Goal: Task Accomplishment & Management: Complete application form

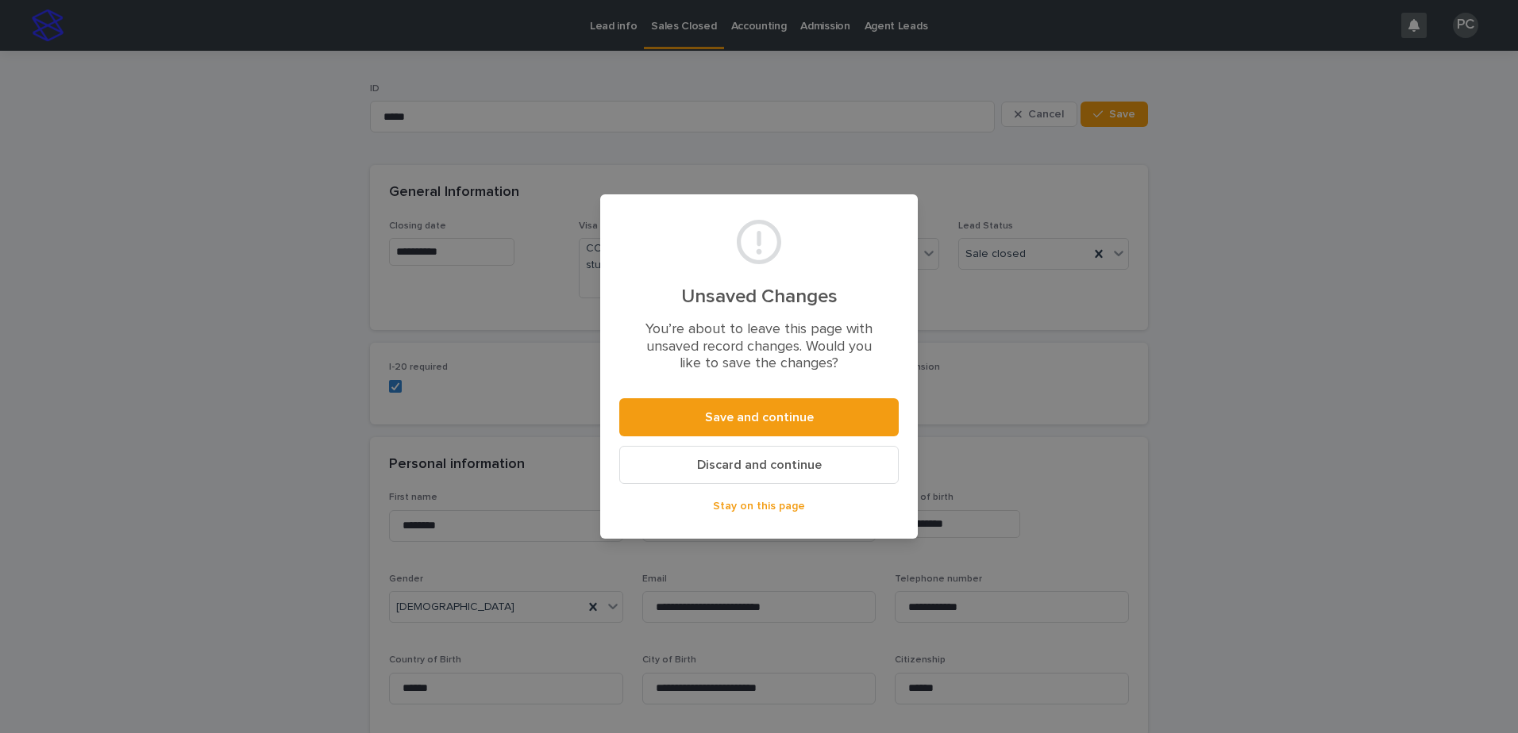
click at [775, 464] on span "Discard and continue" at bounding box center [759, 465] width 125 height 13
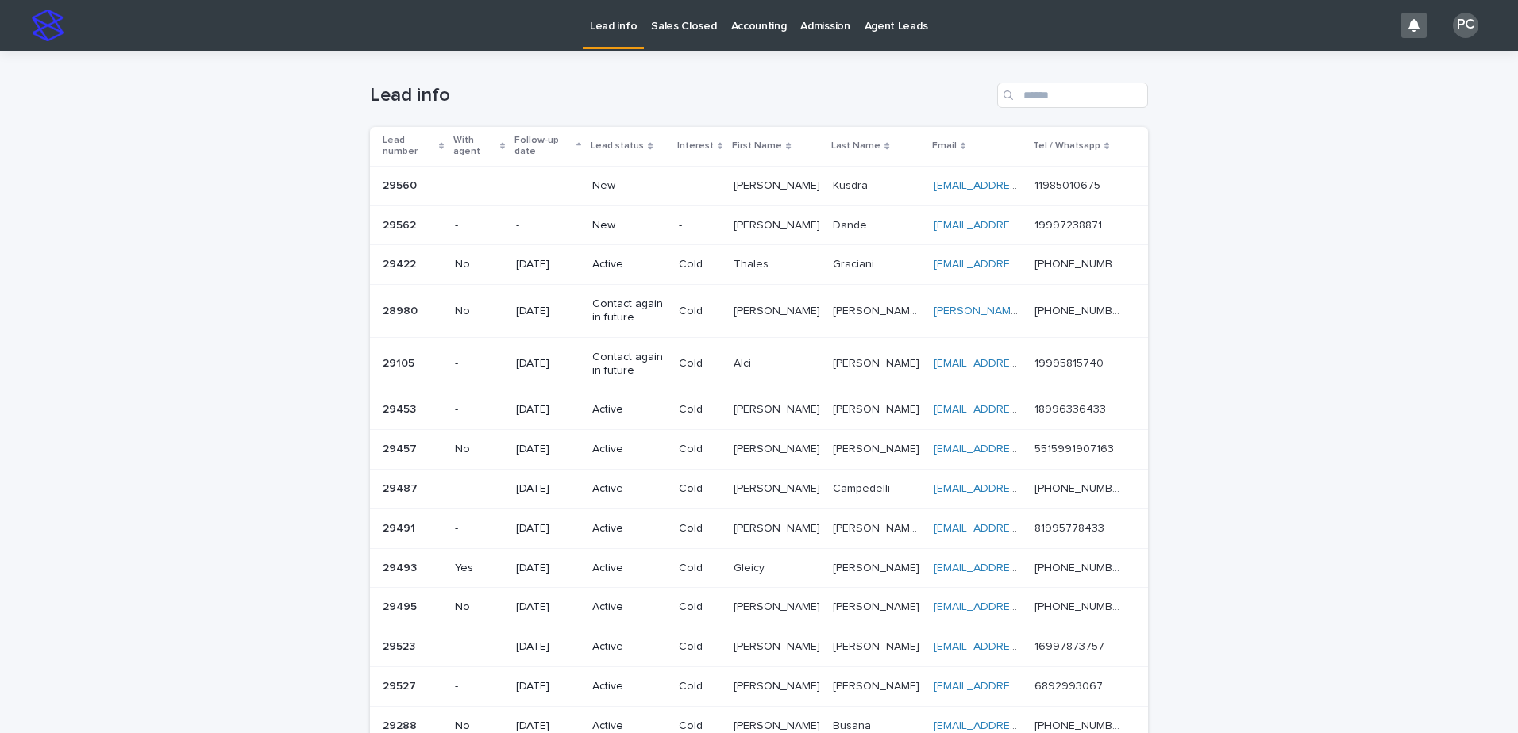
click at [743, 216] on p "[PERSON_NAME]" at bounding box center [778, 224] width 90 height 17
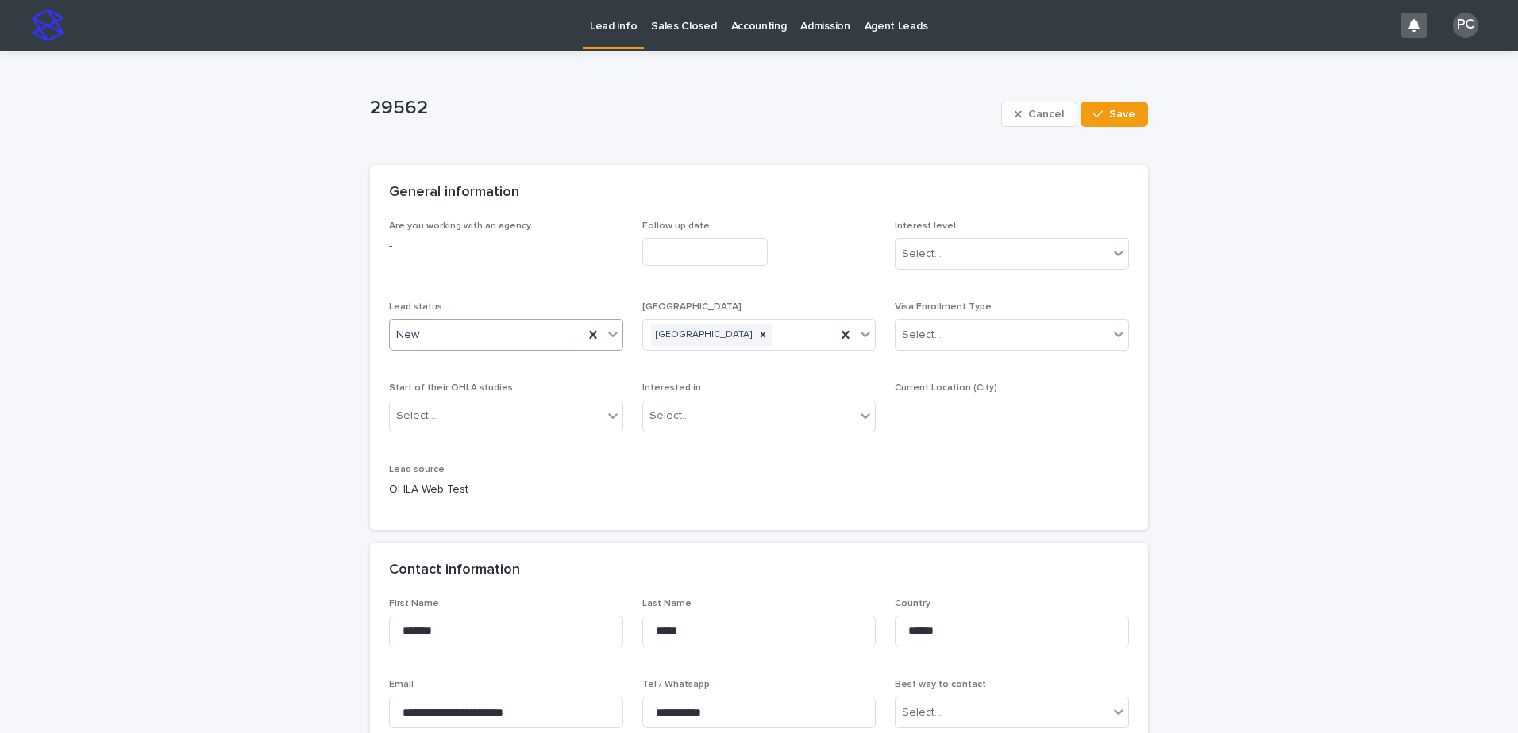
click at [504, 337] on div "New" at bounding box center [487, 335] width 194 height 26
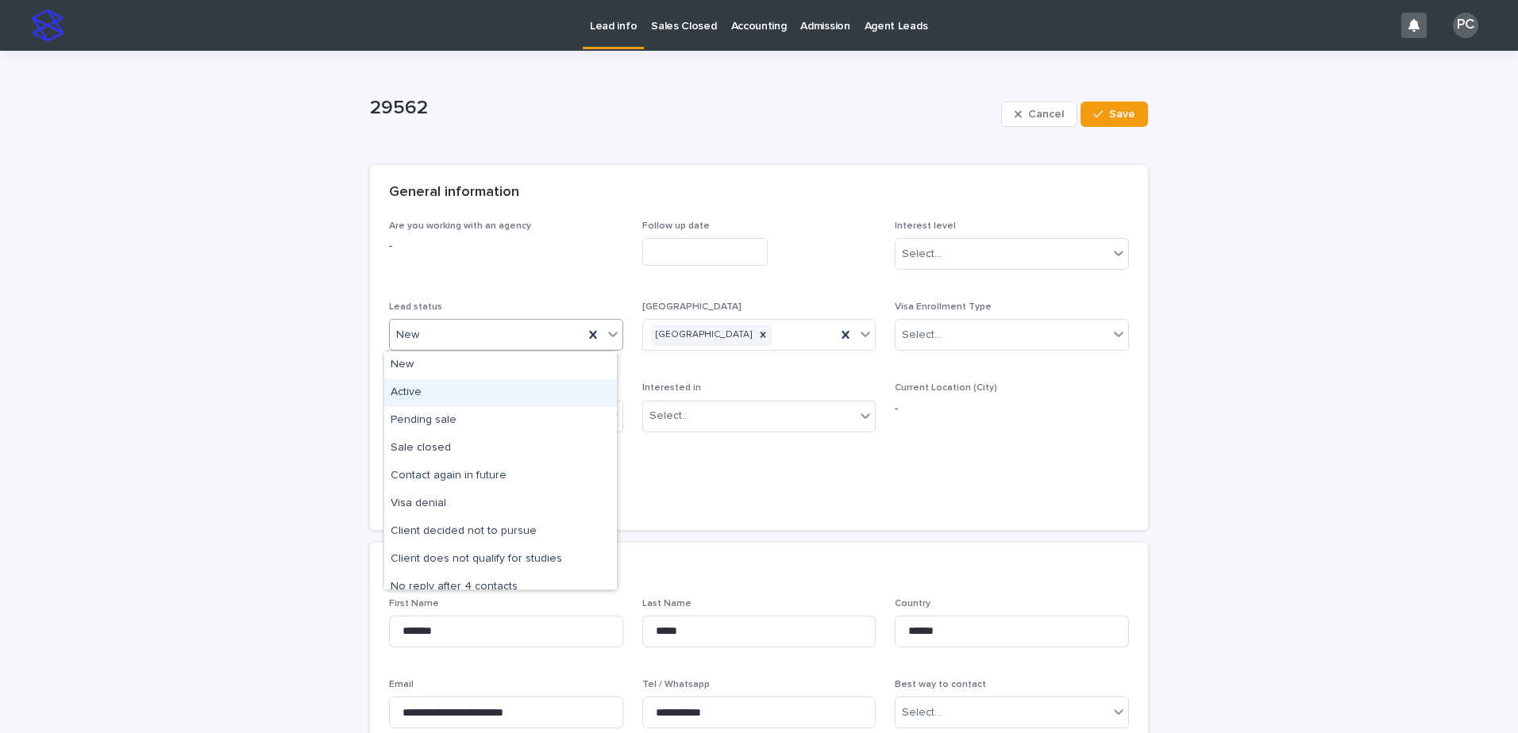
click at [472, 395] on div "Active" at bounding box center [500, 393] width 233 height 28
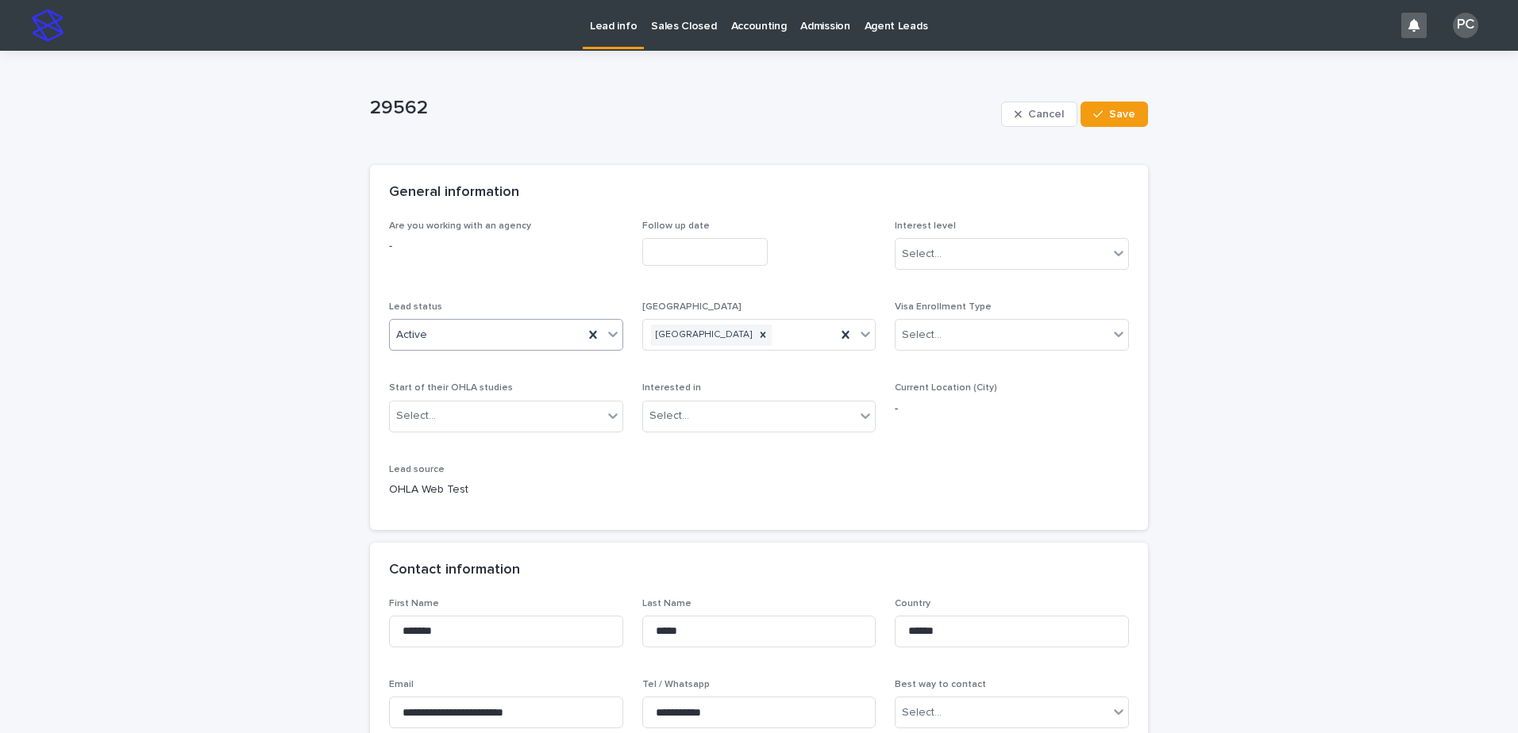
click at [687, 244] on input "text" at bounding box center [704, 252] width 125 height 28
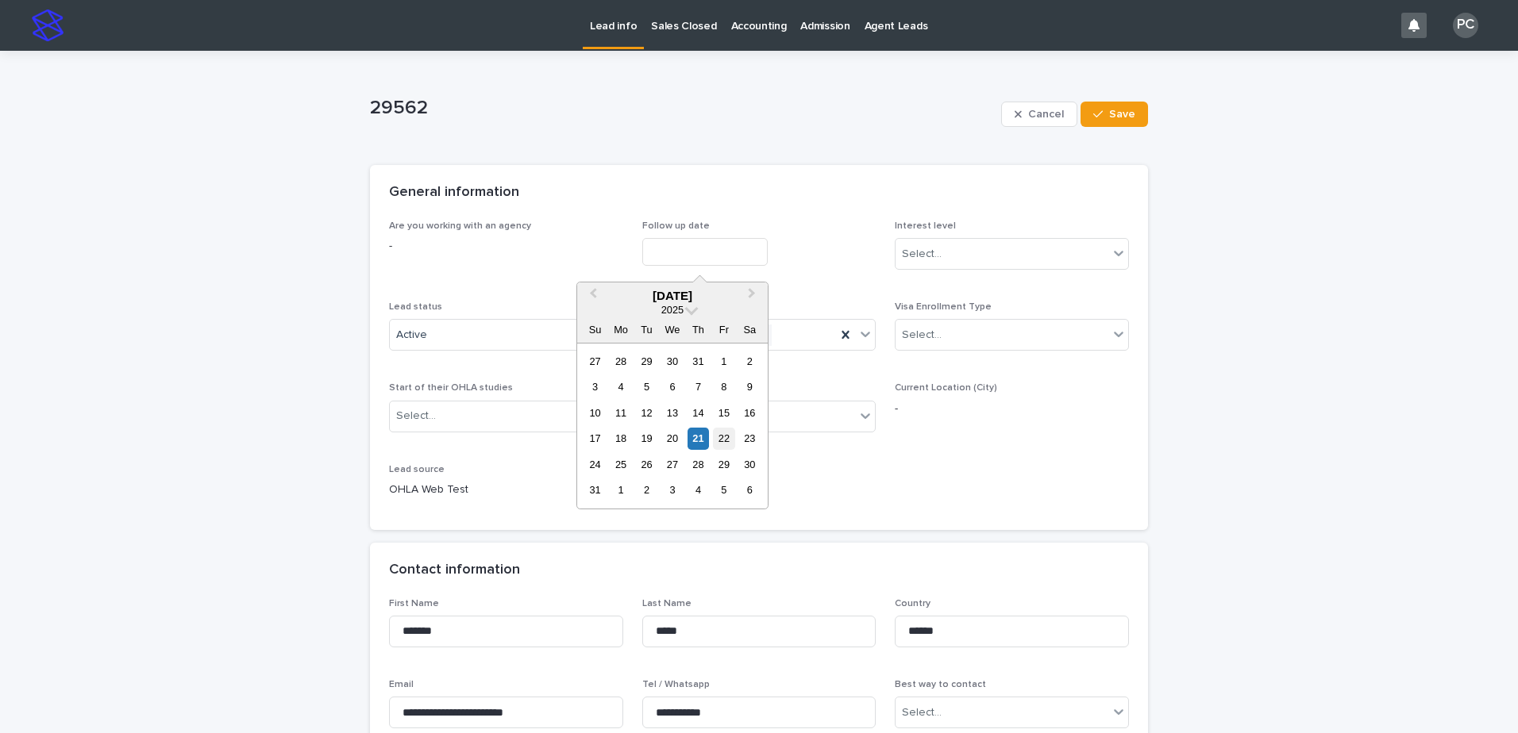
click at [718, 438] on div "22" at bounding box center [723, 438] width 21 height 21
type input "**********"
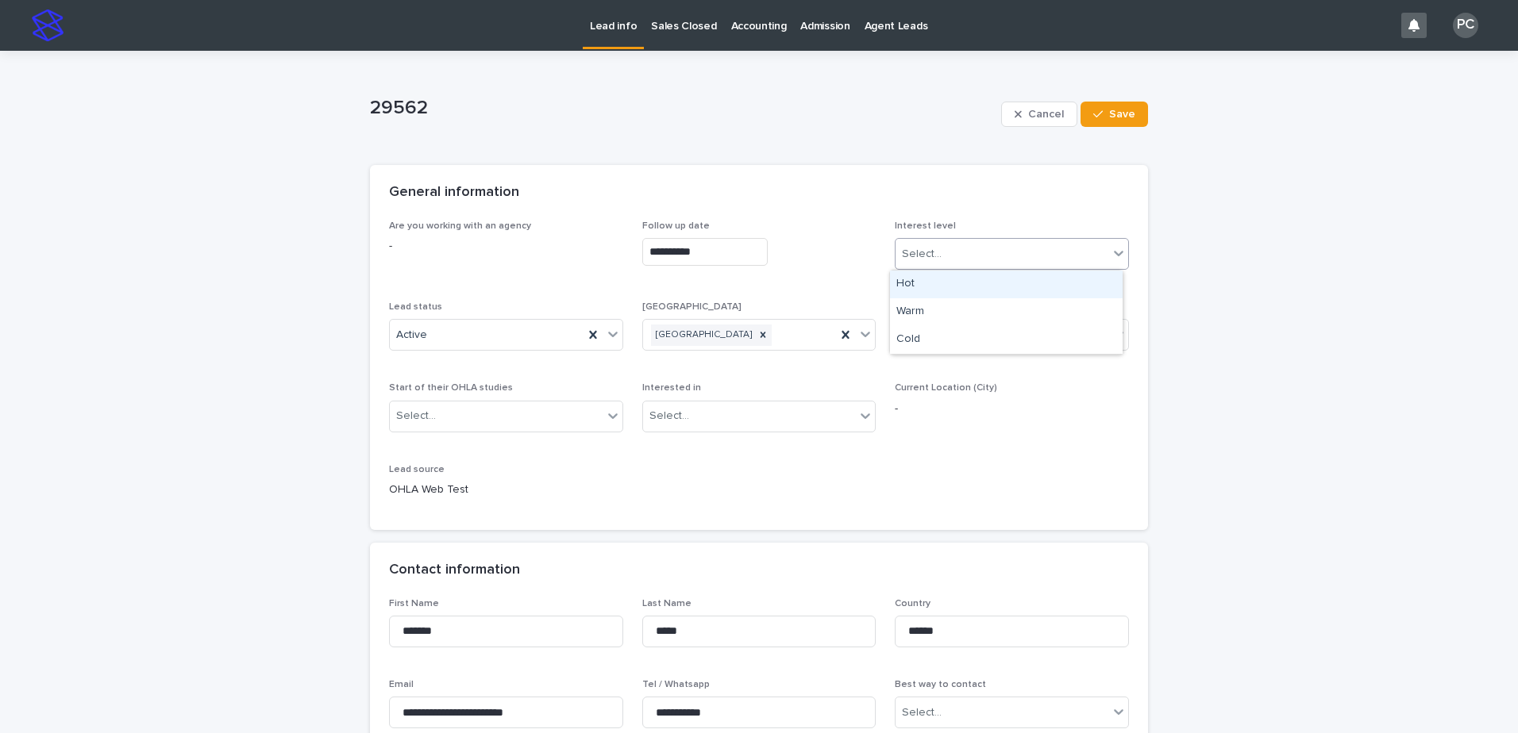
click at [991, 239] on div "Select..." at bounding box center [1012, 254] width 234 height 32
click at [968, 335] on div "Cold" at bounding box center [1006, 340] width 233 height 28
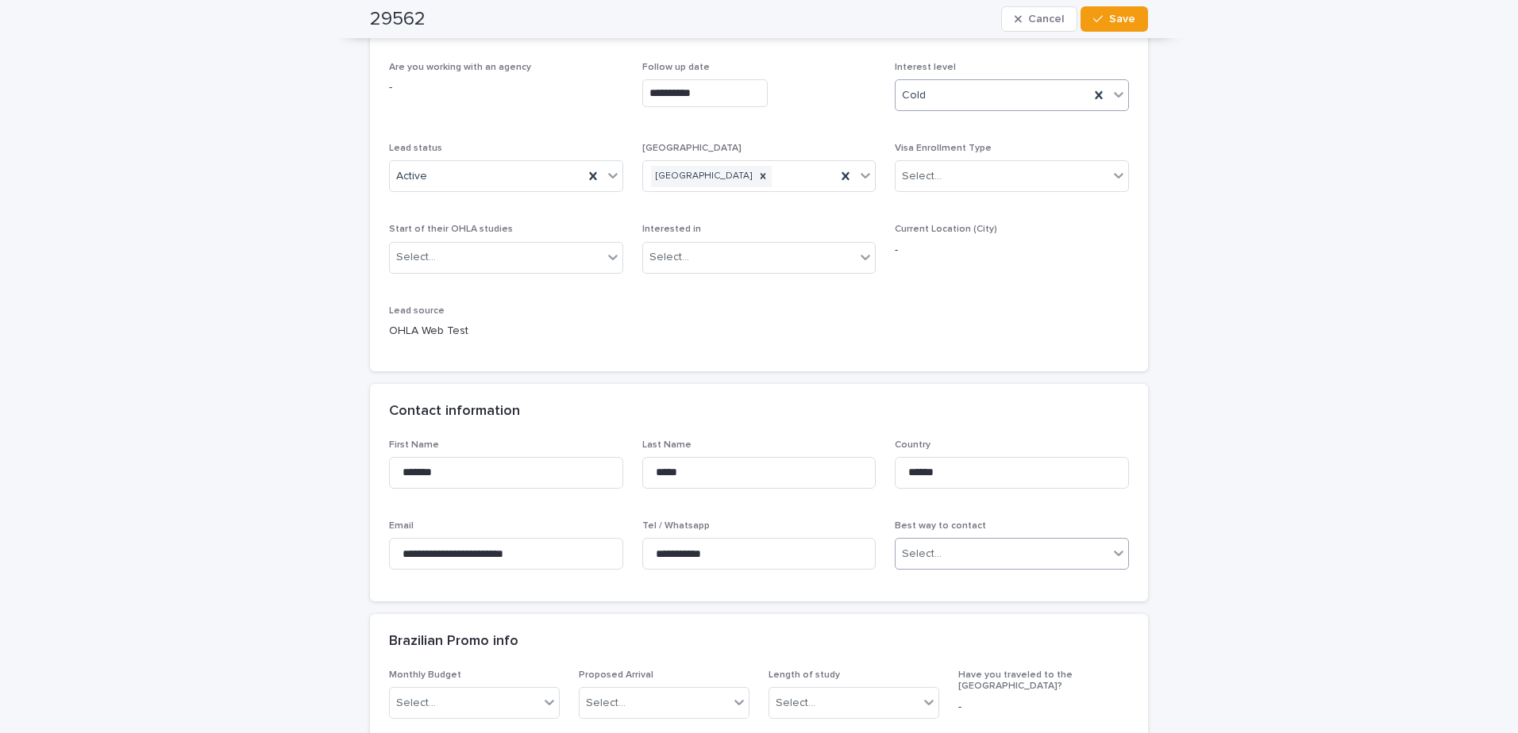
click at [946, 564] on div "Select..." at bounding box center [1001, 554] width 213 height 26
click at [928, 637] on div "WhatsApp" at bounding box center [1006, 640] width 233 height 28
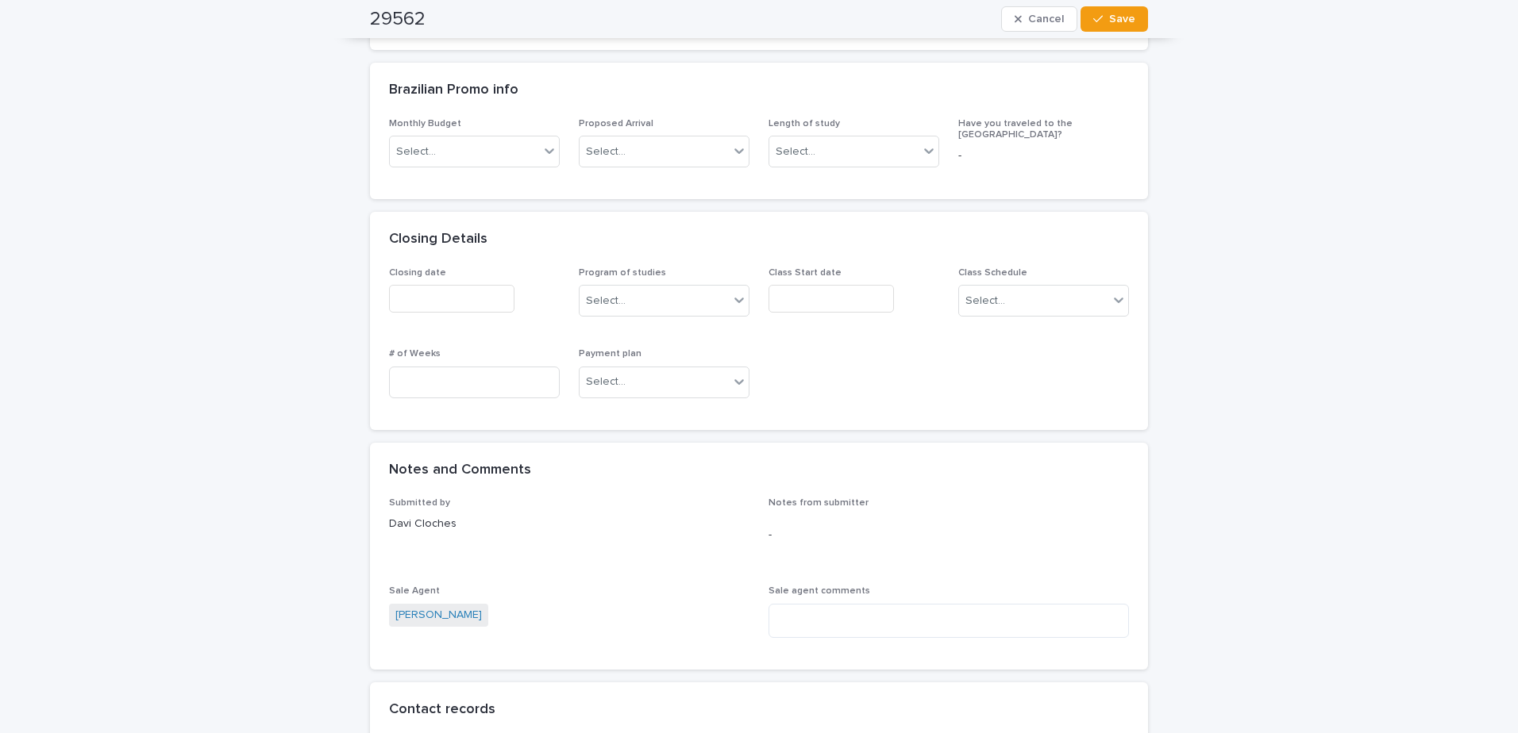
scroll to position [873, 0]
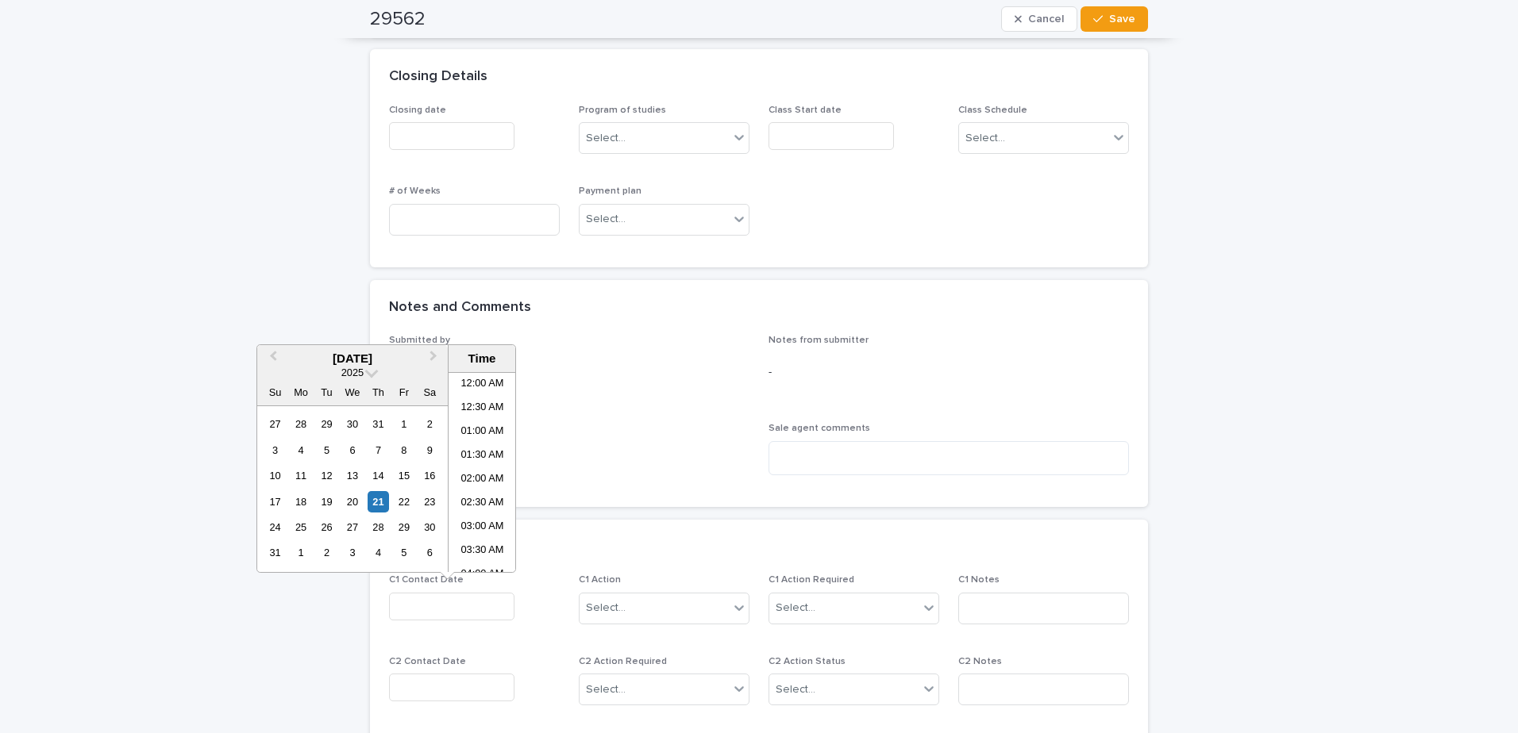
click at [465, 607] on input "text" at bounding box center [451, 607] width 125 height 28
click at [373, 504] on div "21" at bounding box center [378, 501] width 21 height 21
click at [482, 498] on li "08:00 AM" at bounding box center [481, 496] width 67 height 24
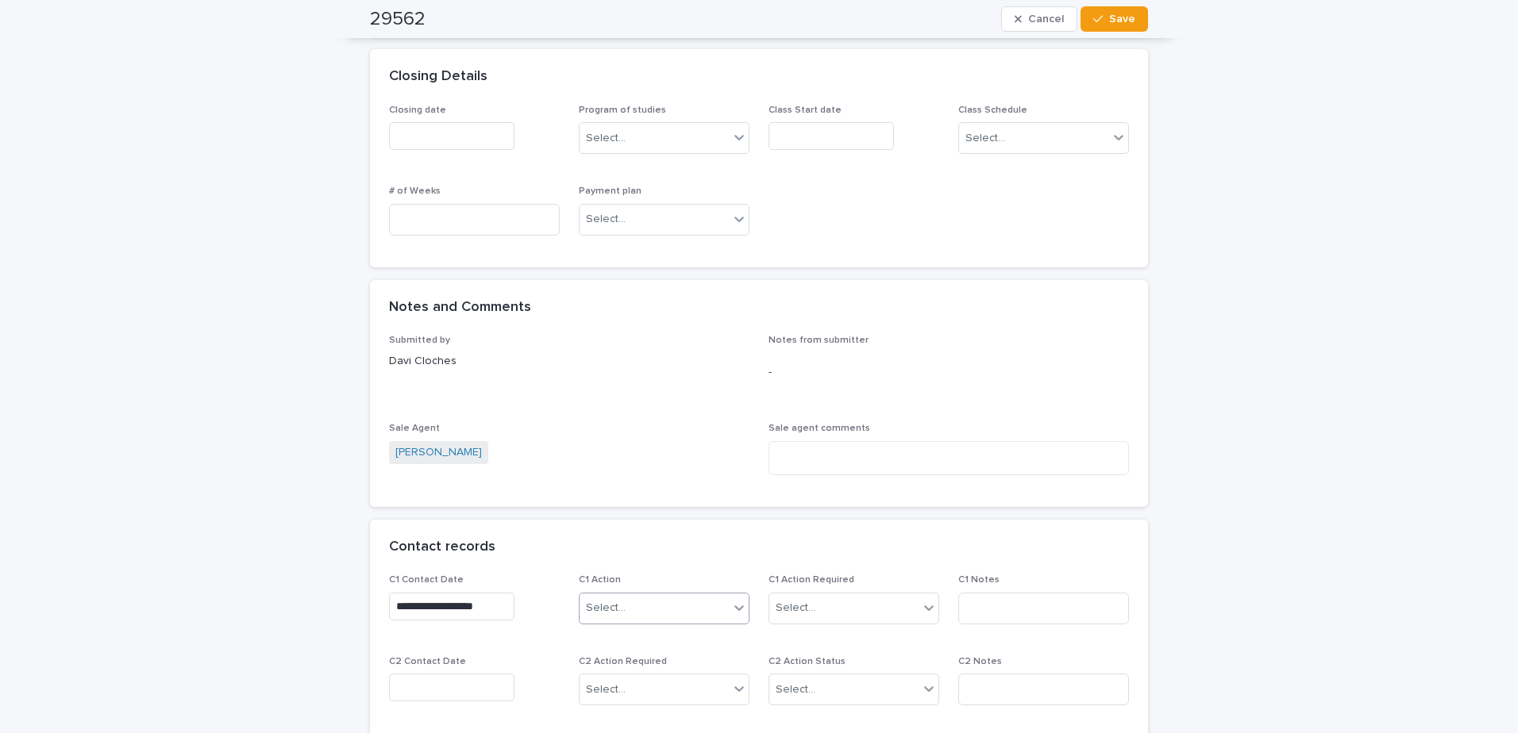
type input "**********"
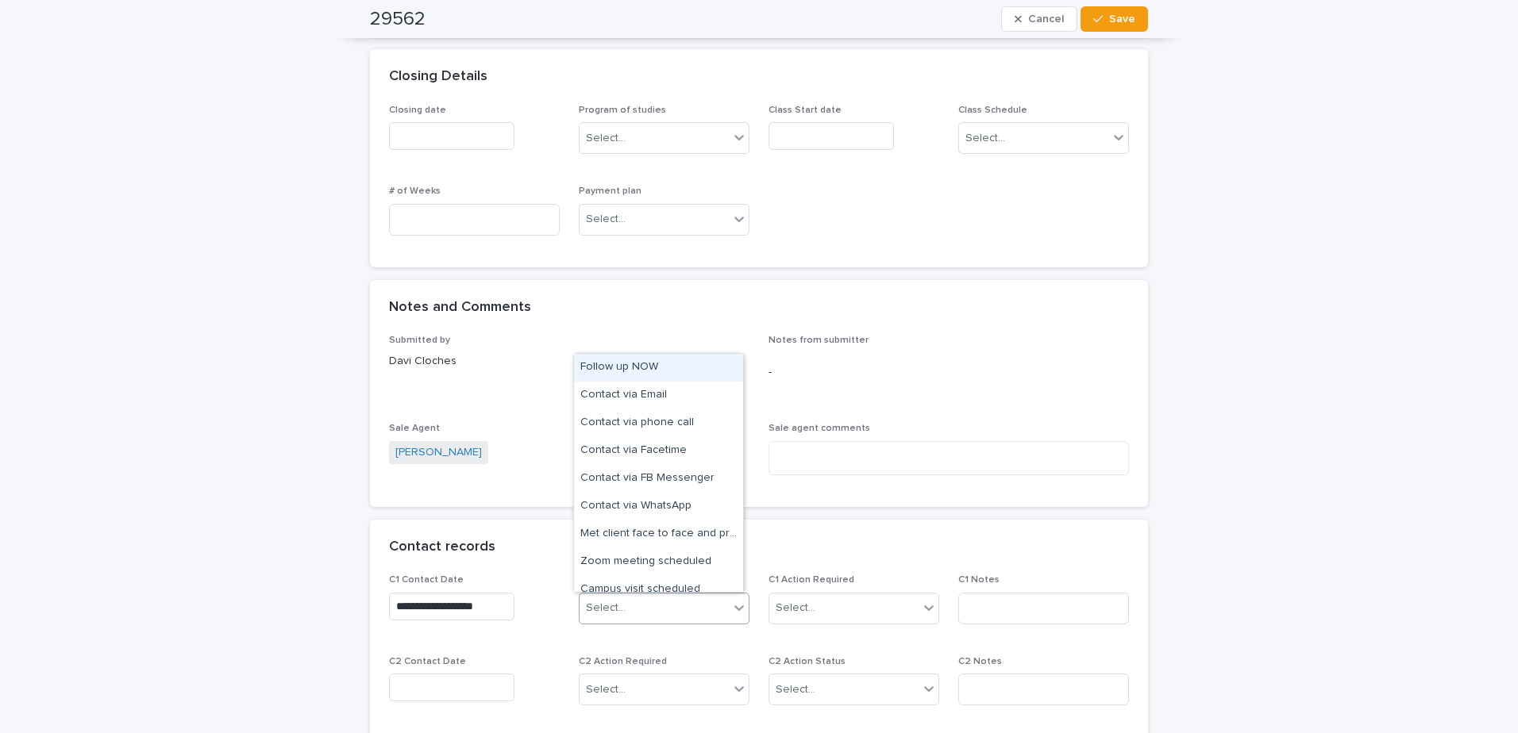
click at [629, 605] on div "Select..." at bounding box center [653, 608] width 149 height 26
click at [677, 360] on div "Follow up NOW" at bounding box center [658, 368] width 169 height 28
click at [687, 616] on div "Follow up NOW" at bounding box center [644, 609] width 130 height 28
click at [683, 472] on div "Contact via WhatsApp" at bounding box center [658, 479] width 169 height 28
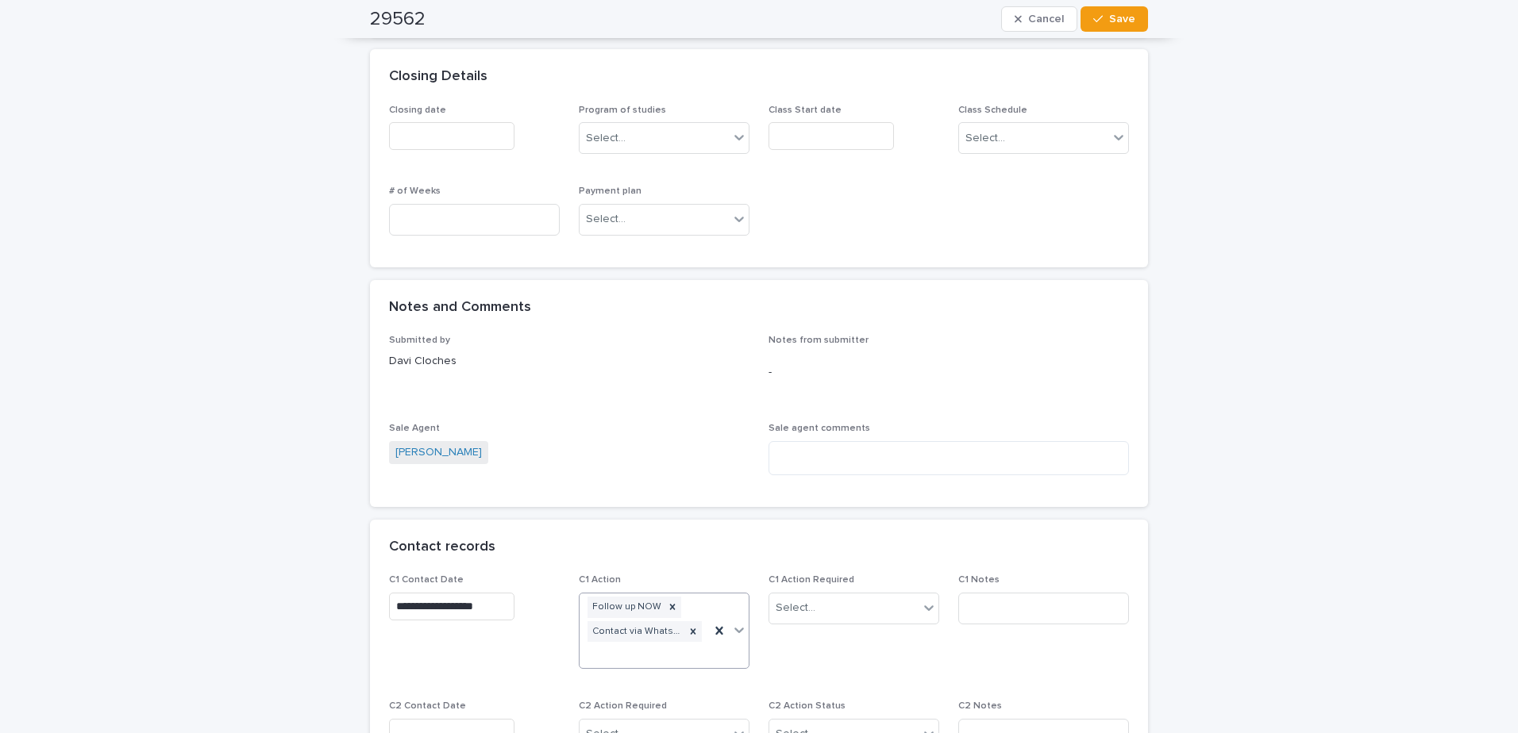
scroll to position [895, 0]
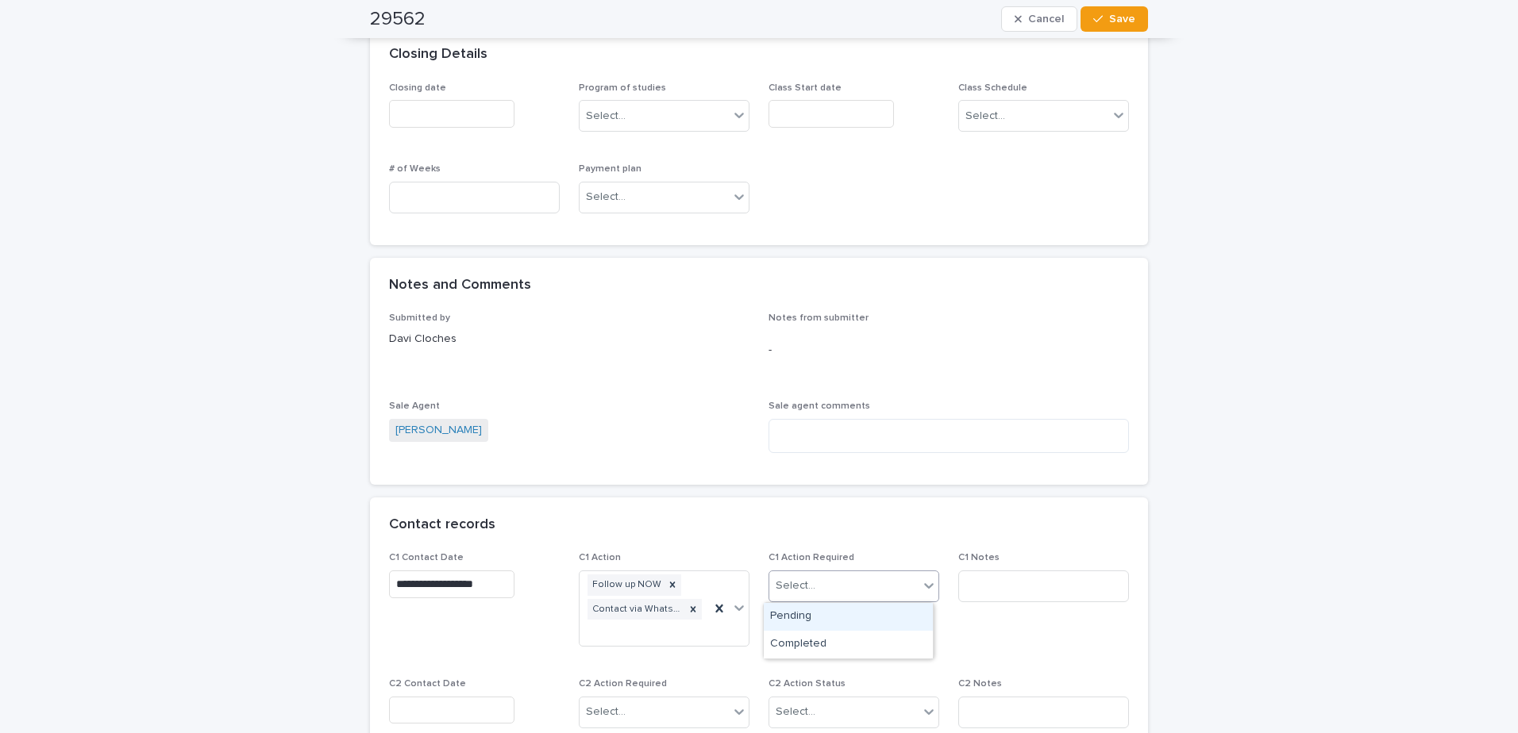
click at [848, 591] on div "Select..." at bounding box center [843, 586] width 149 height 26
drag, startPoint x: 828, startPoint y: 626, endPoint x: 983, endPoint y: 591, distance: 158.7
click at [831, 636] on div "Completed" at bounding box center [848, 645] width 169 height 28
click at [984, 590] on input at bounding box center [1043, 587] width 171 height 32
type input "**********"
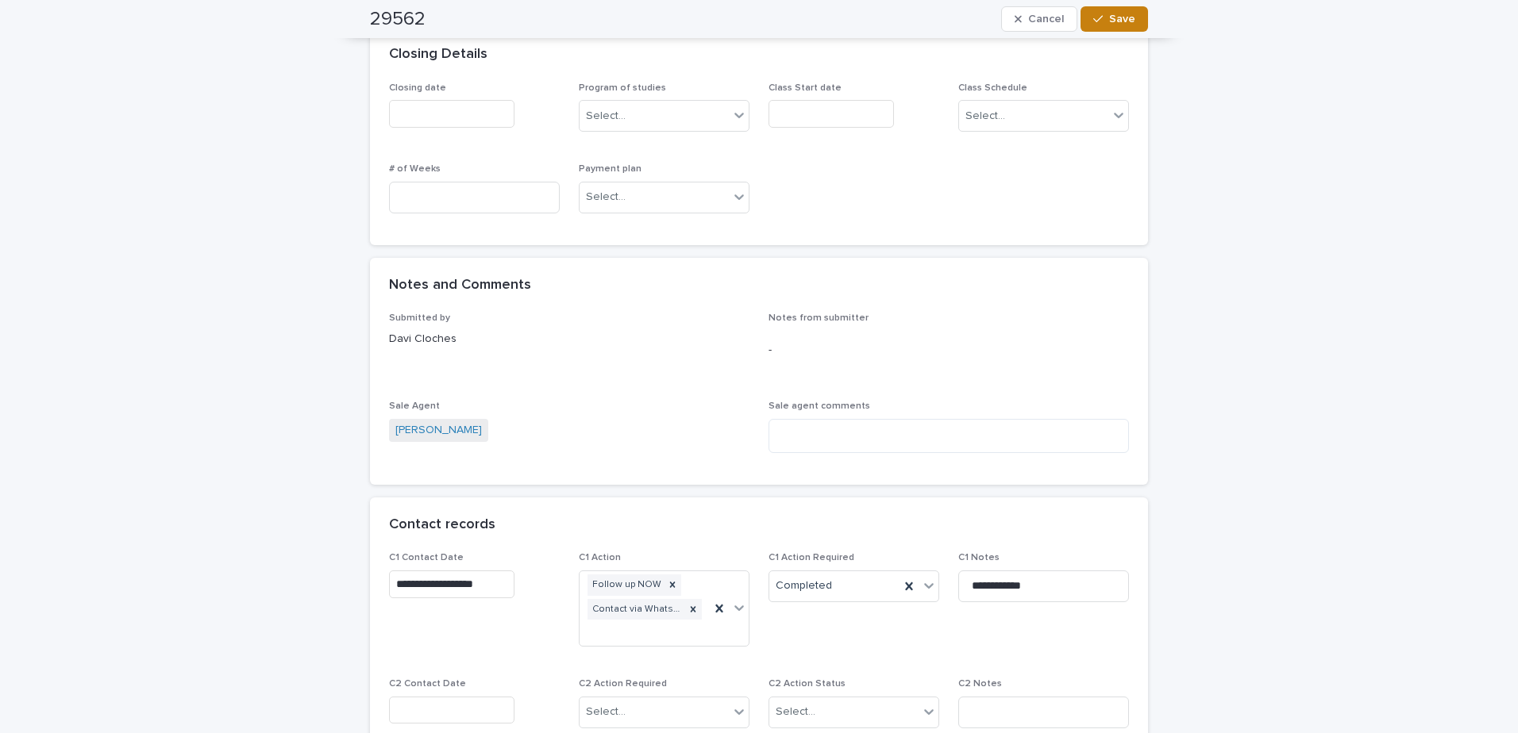
click at [1118, 21] on span "Save" at bounding box center [1122, 18] width 26 height 11
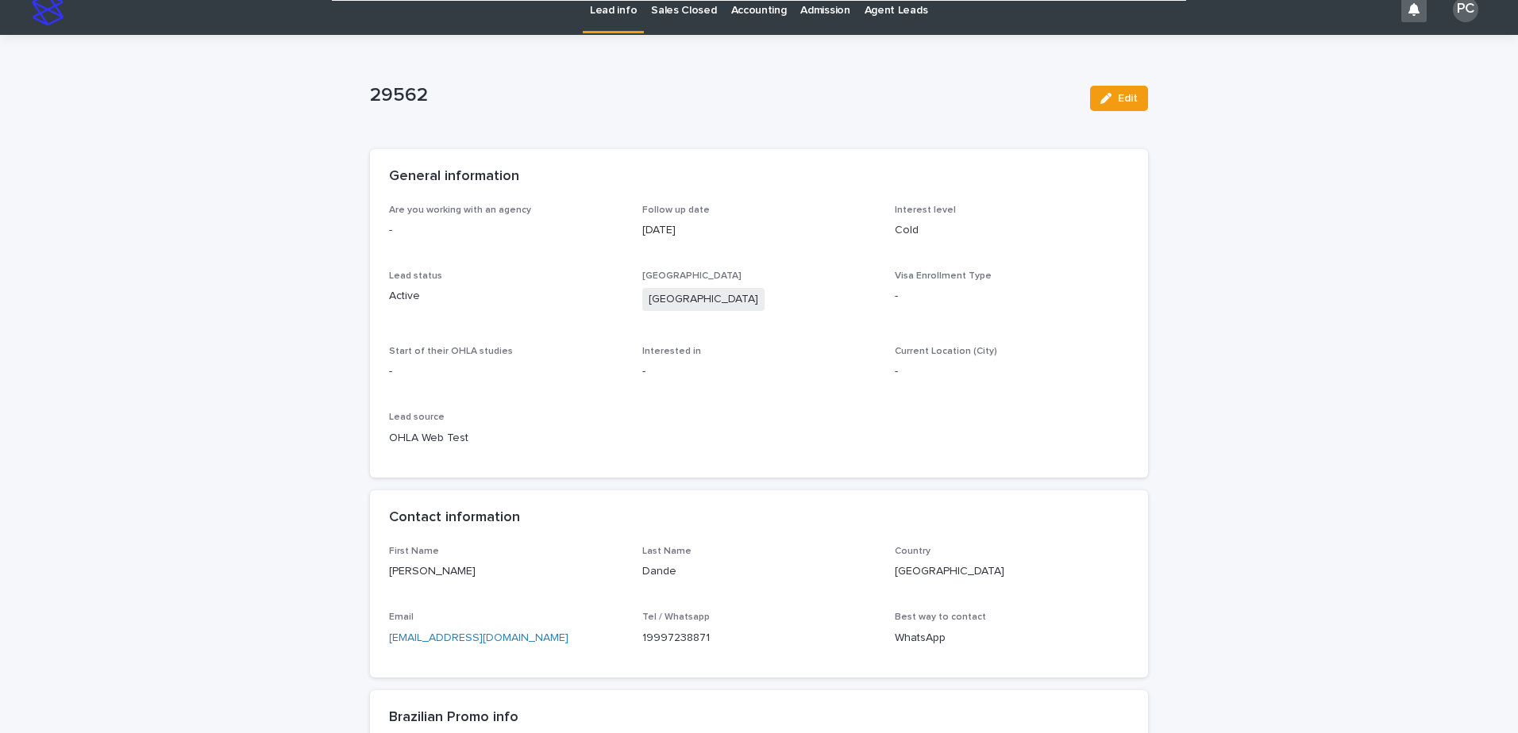
scroll to position [0, 0]
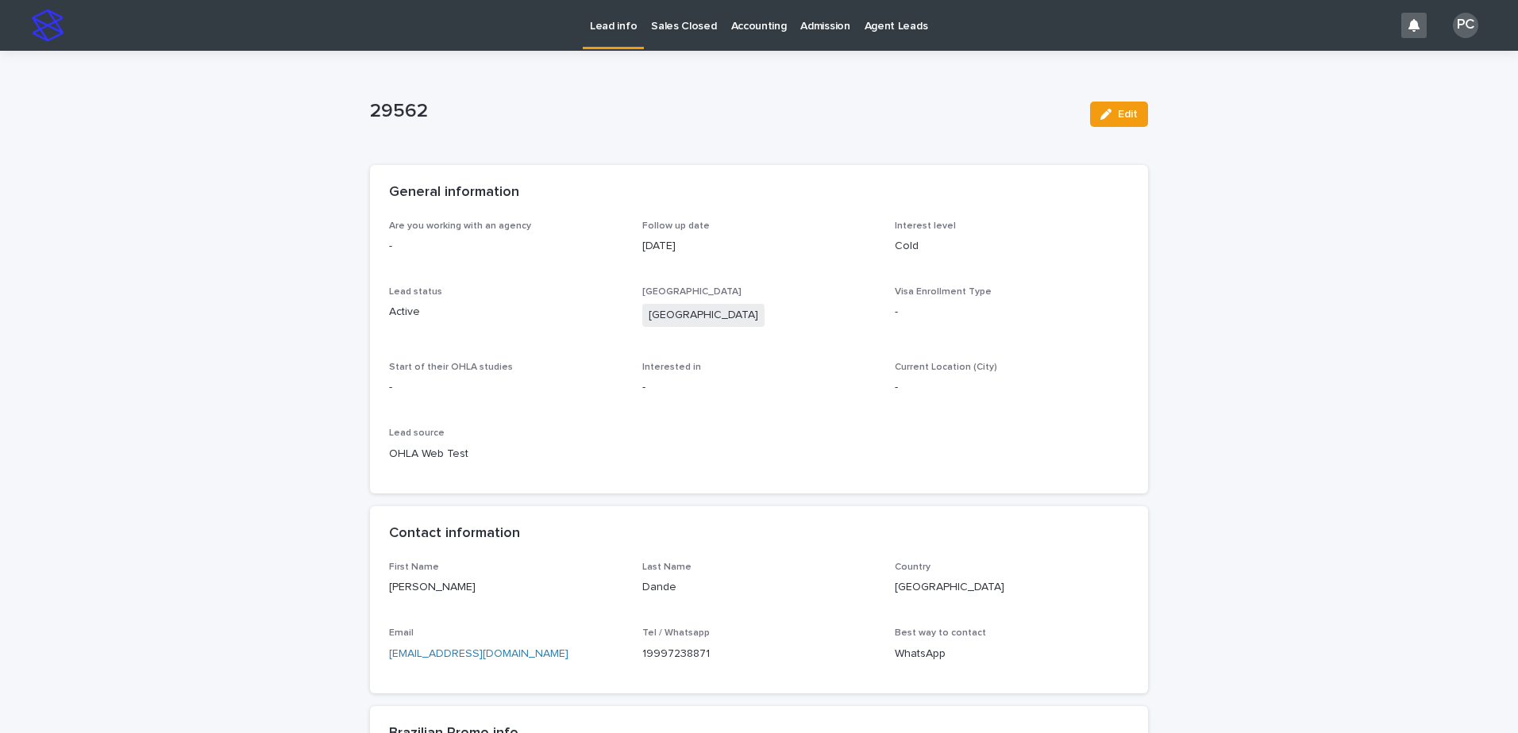
click at [618, 17] on p "Lead info" at bounding box center [613, 16] width 47 height 33
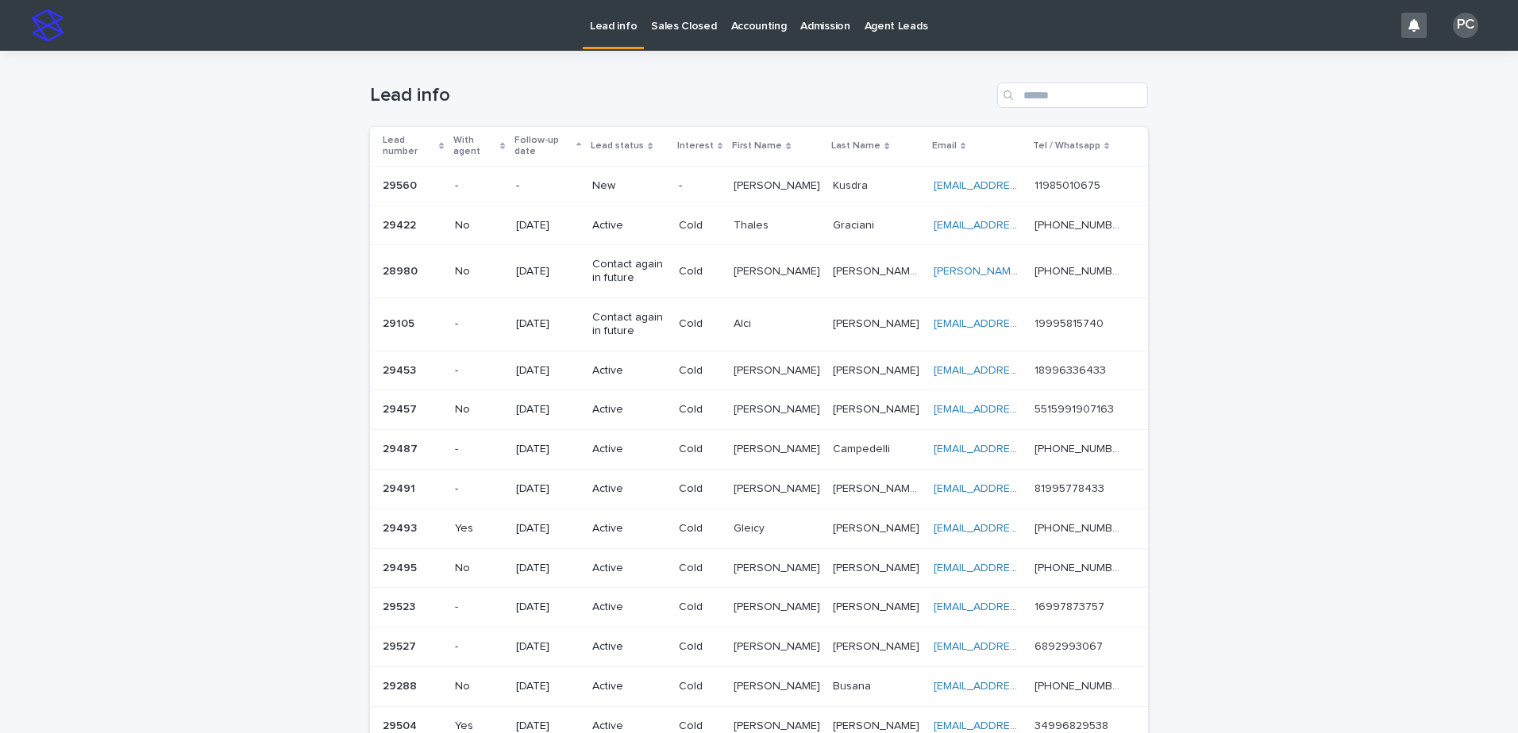
click at [606, 181] on p "New" at bounding box center [629, 185] width 74 height 13
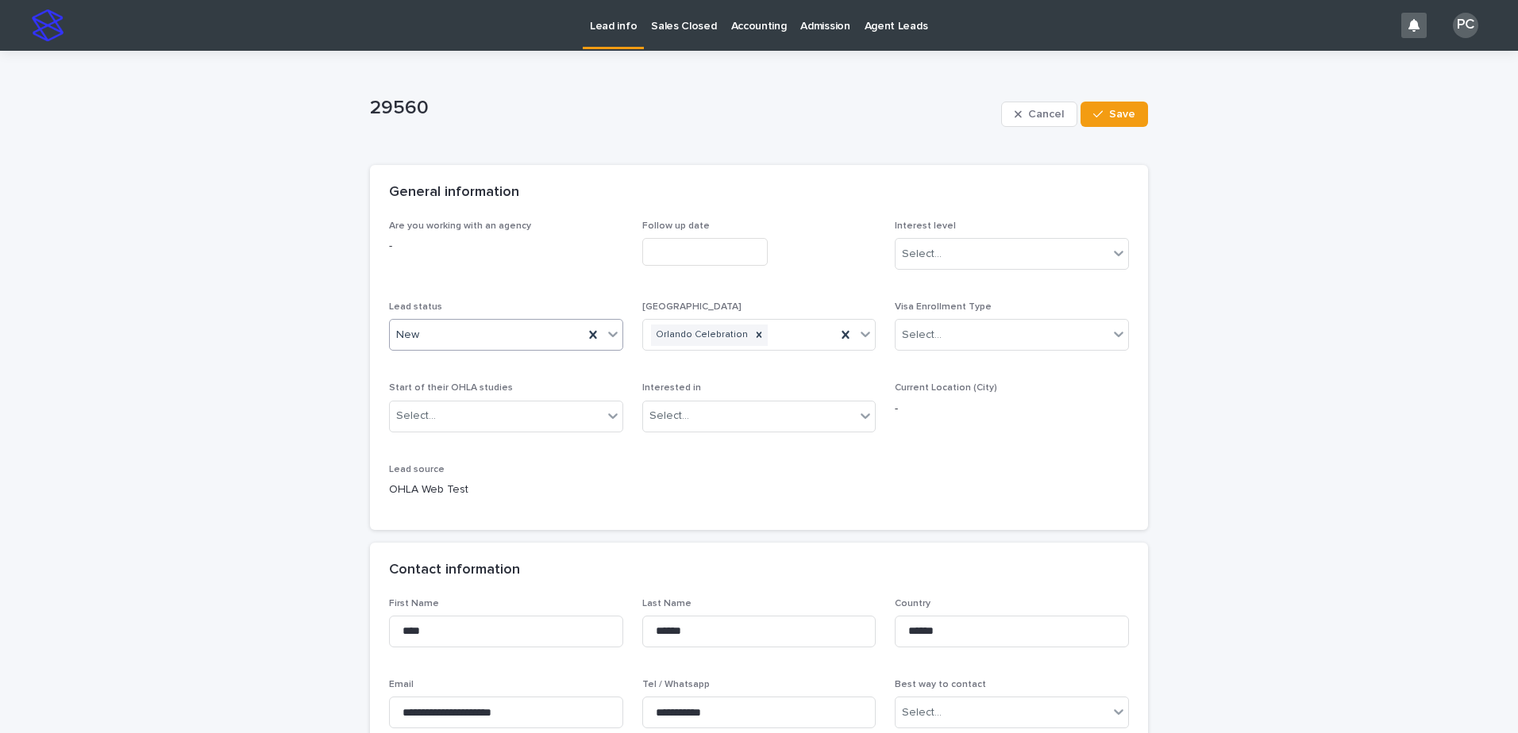
click at [425, 330] on div "New" at bounding box center [487, 335] width 194 height 26
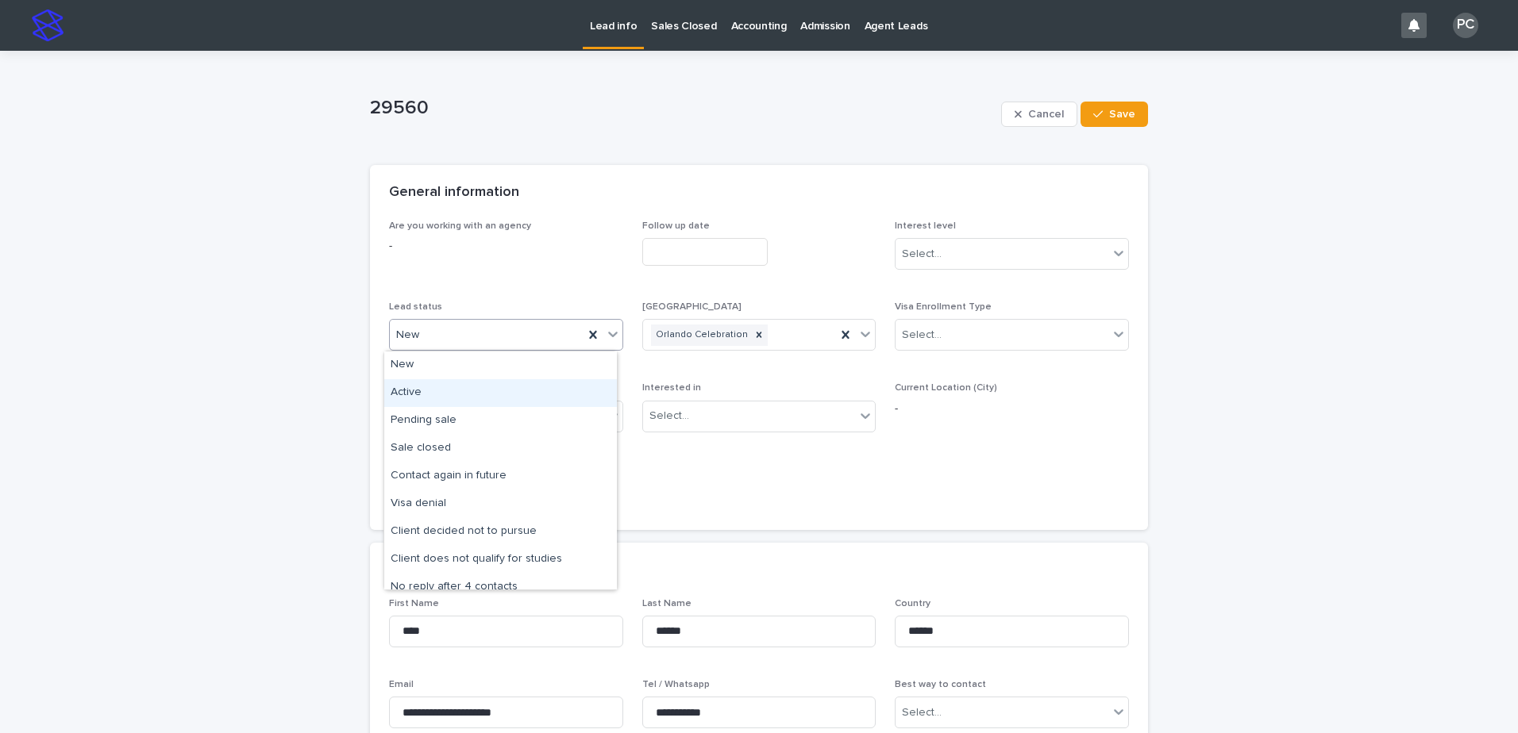
click at [429, 387] on div "Active" at bounding box center [500, 393] width 233 height 28
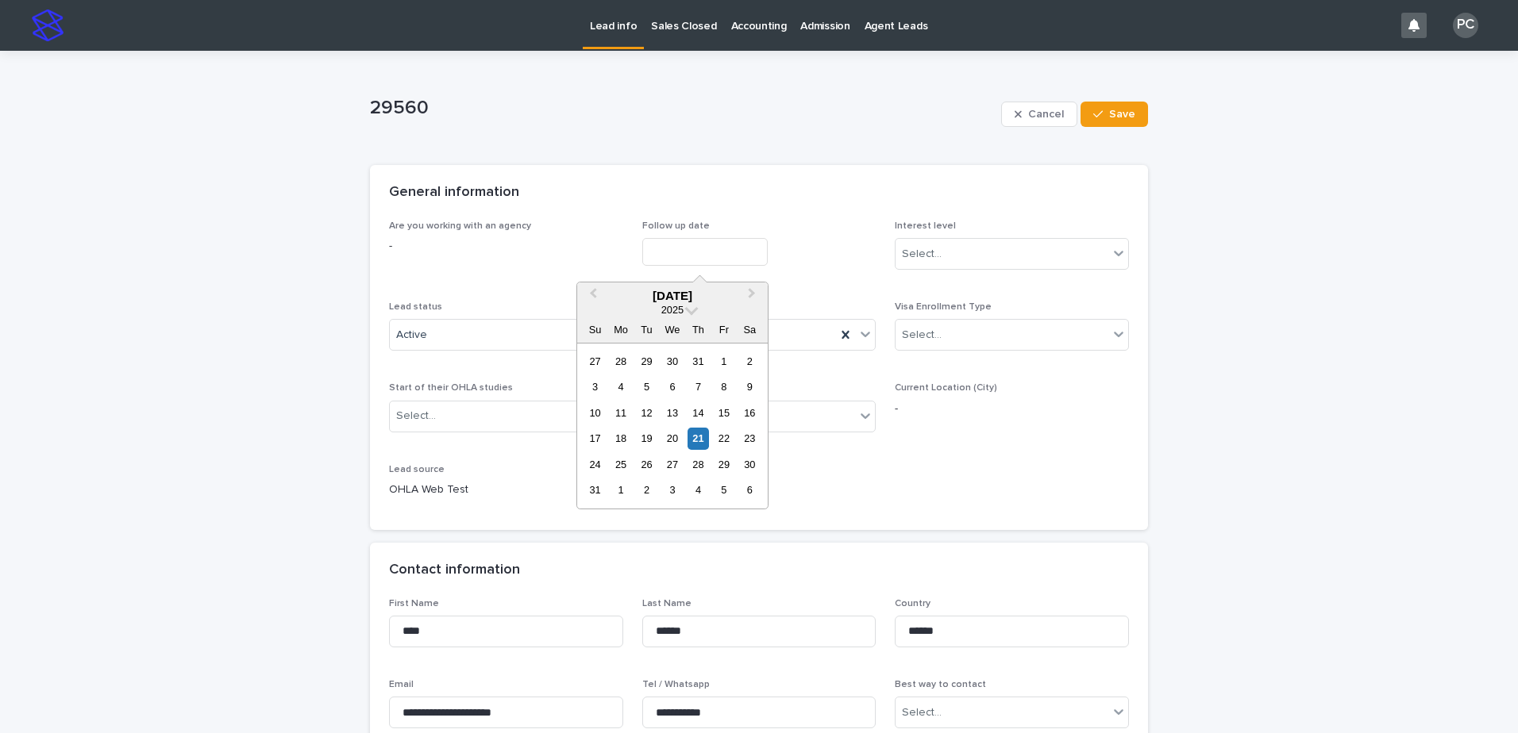
click at [683, 254] on input "text" at bounding box center [704, 252] width 125 height 28
click at [718, 440] on div "22" at bounding box center [723, 438] width 21 height 21
type input "**********"
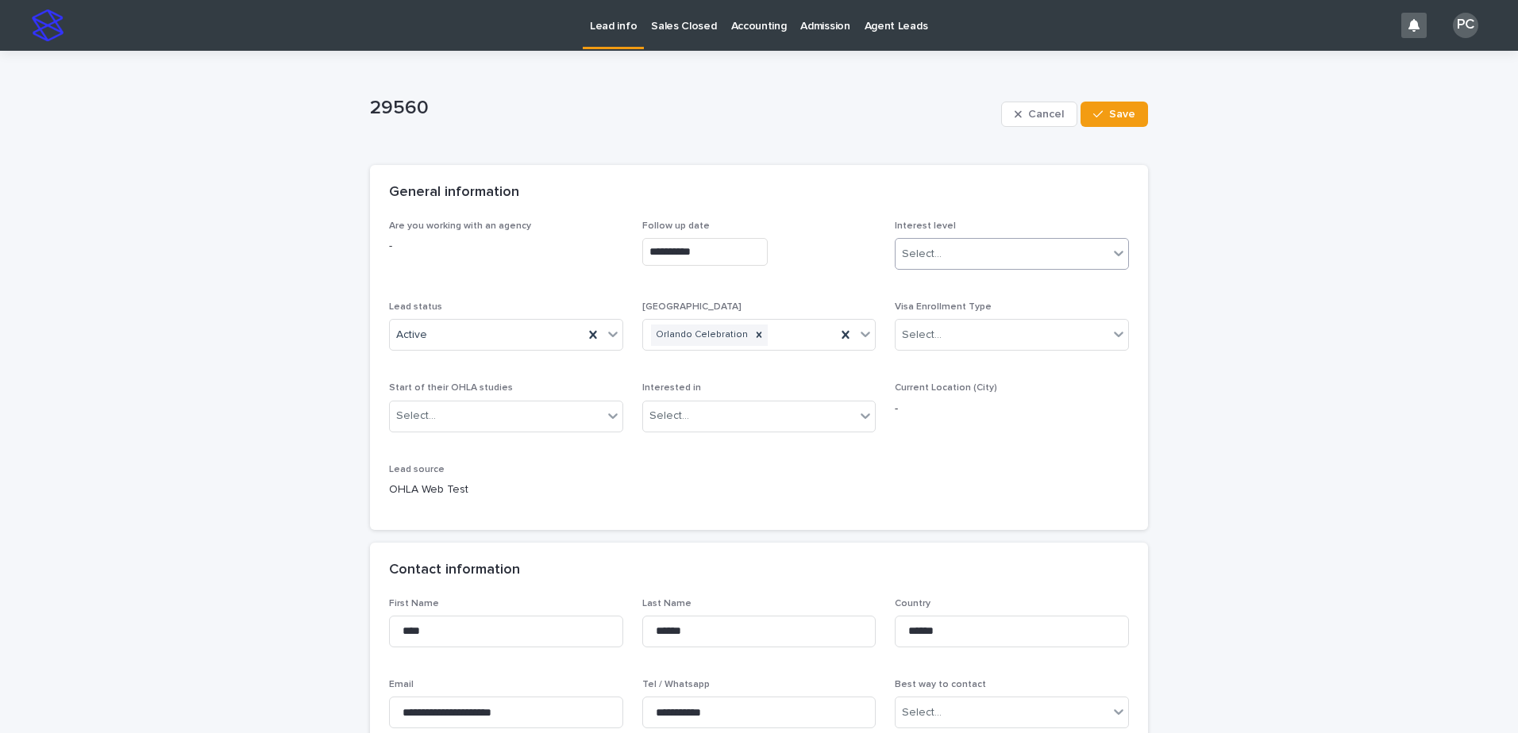
click at [964, 248] on div "Select..." at bounding box center [1001, 254] width 213 height 26
click at [945, 347] on div "Cold" at bounding box center [1006, 340] width 233 height 28
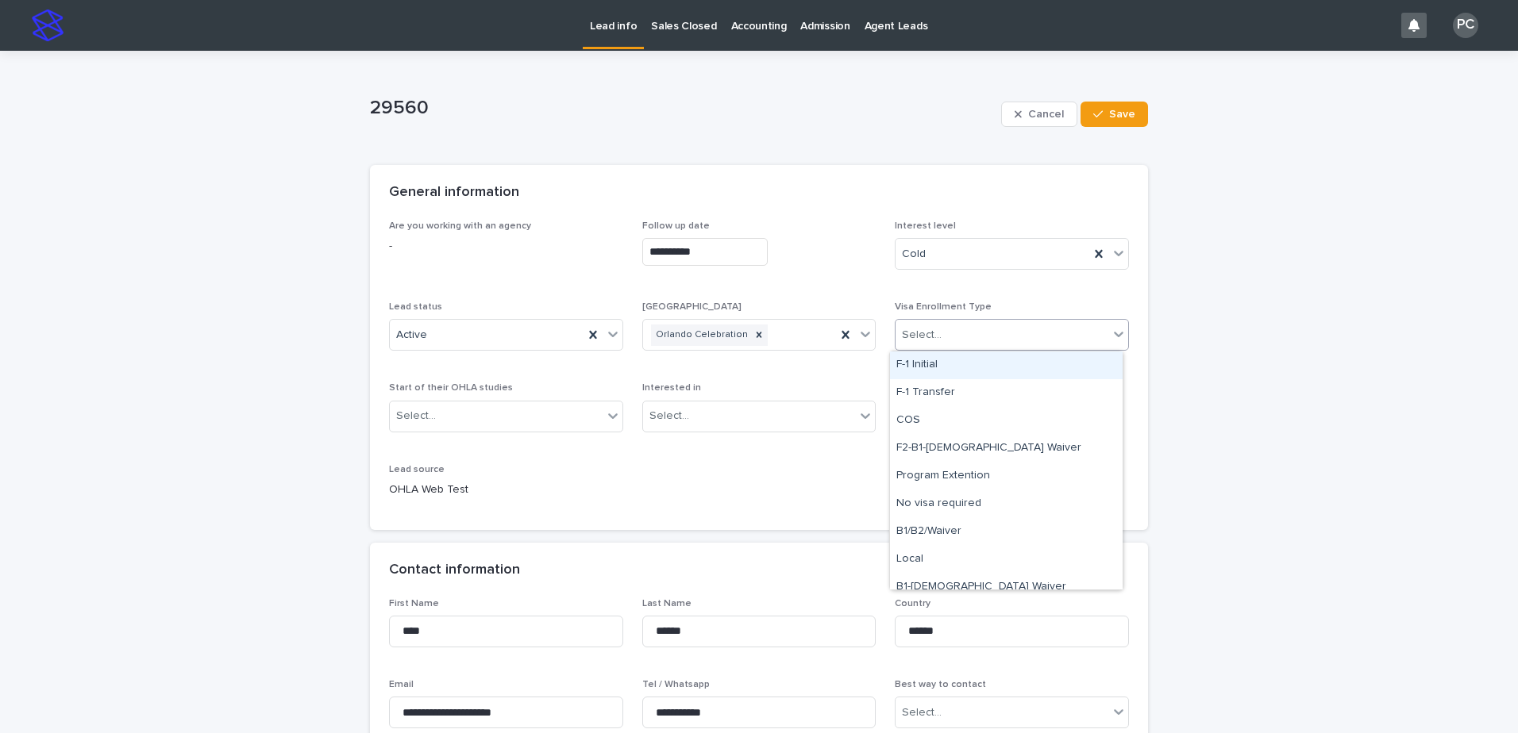
click at [953, 327] on div "Select..." at bounding box center [1001, 335] width 213 height 26
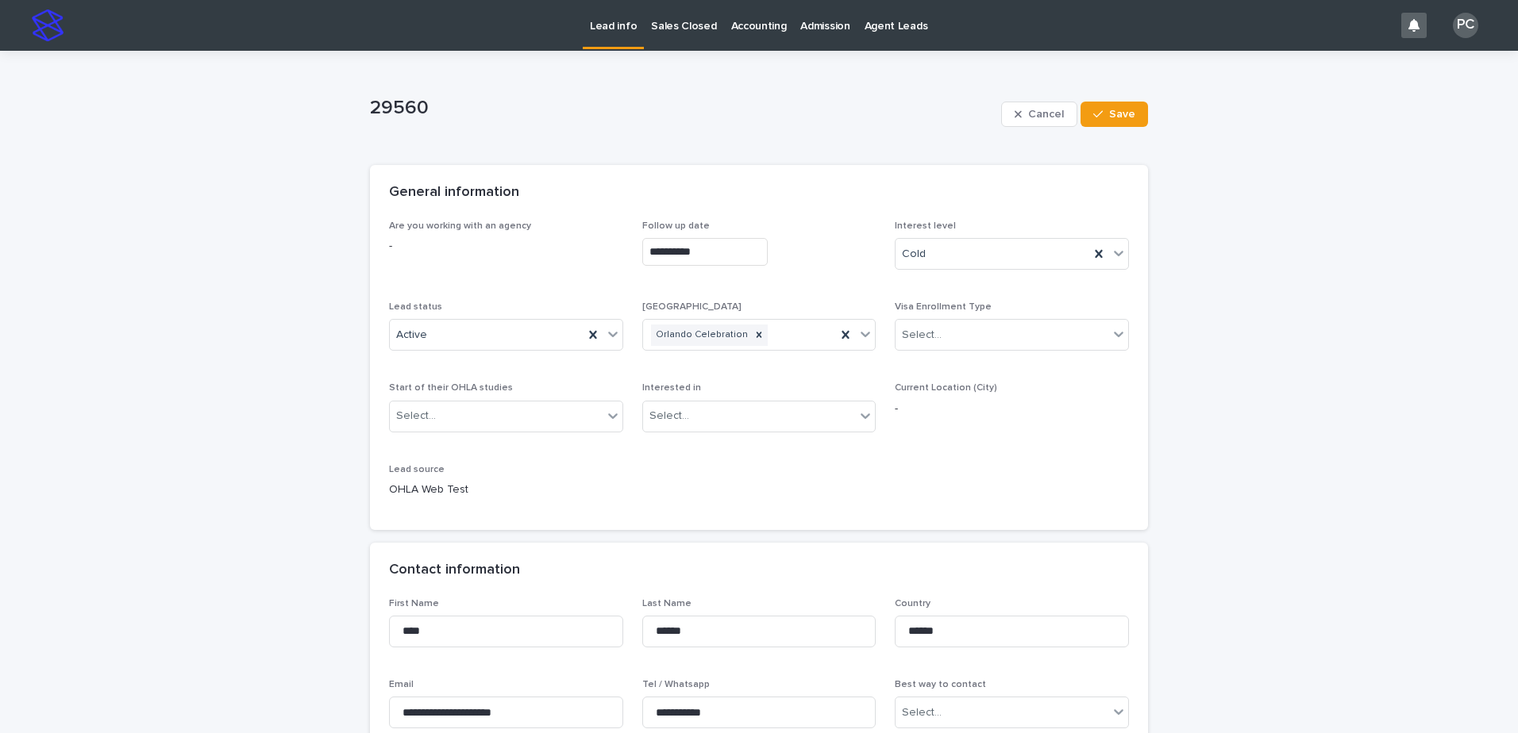
click at [797, 368] on div "**********" at bounding box center [759, 366] width 740 height 291
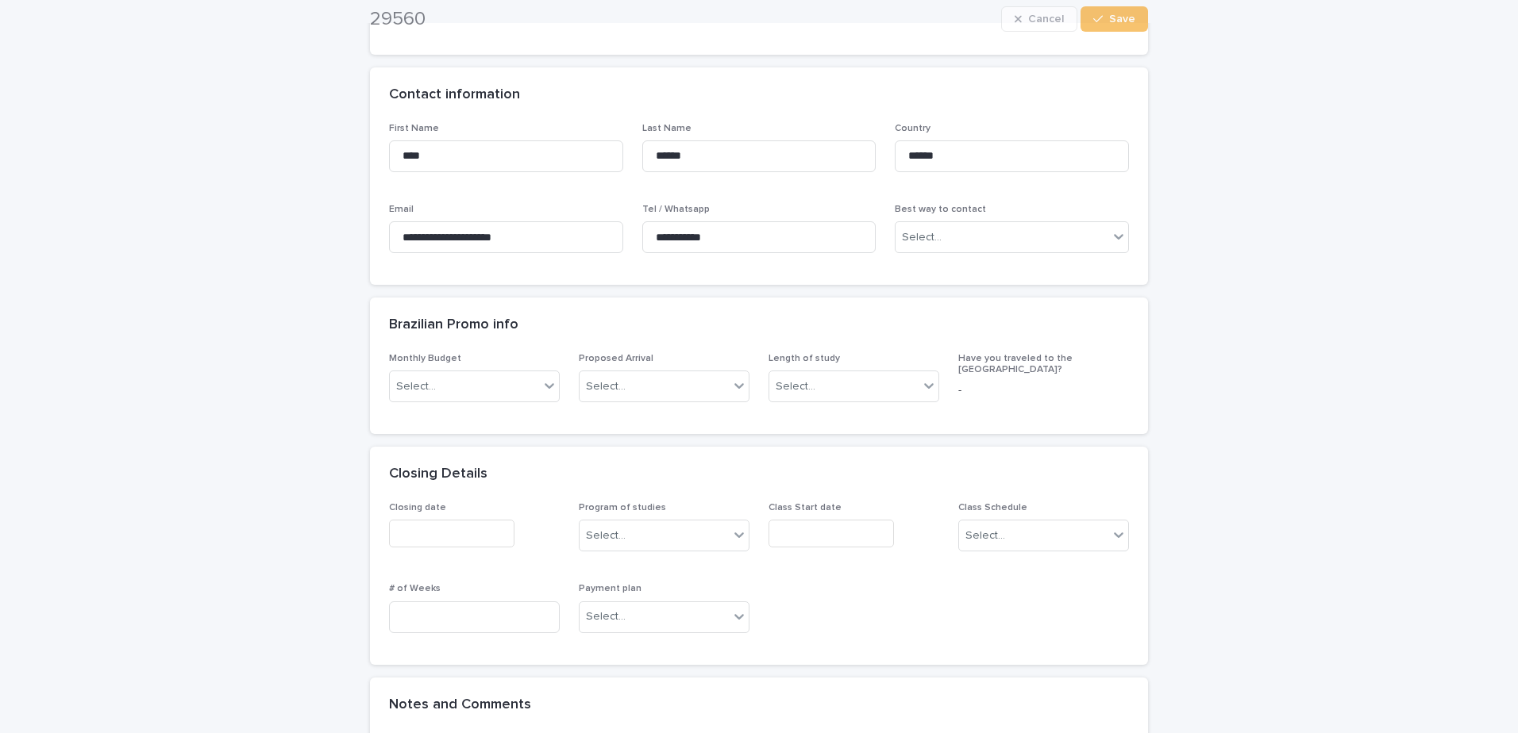
scroll to position [476, 0]
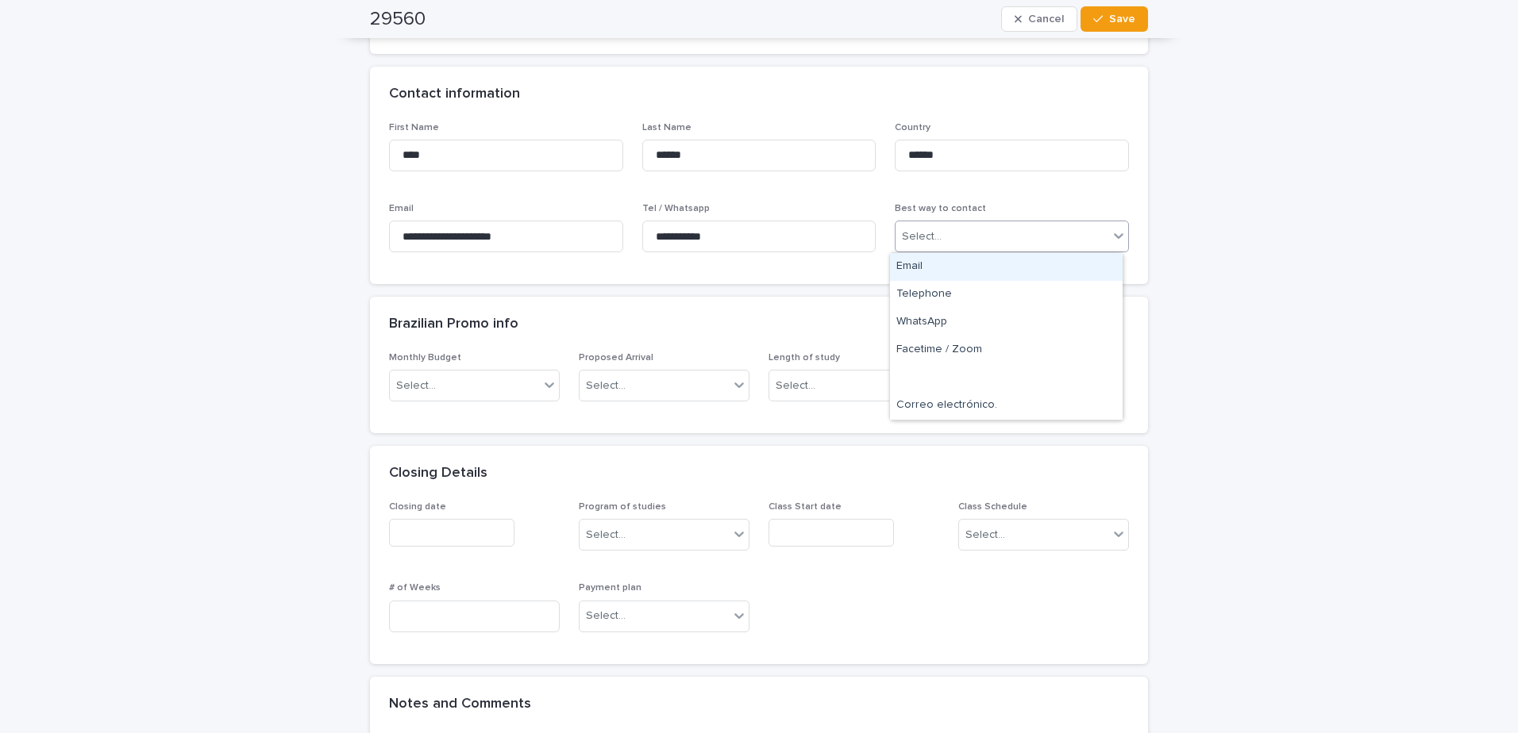
click at [995, 229] on div "Select..." at bounding box center [1001, 237] width 213 height 26
click at [960, 318] on div "WhatsApp" at bounding box center [1006, 323] width 233 height 28
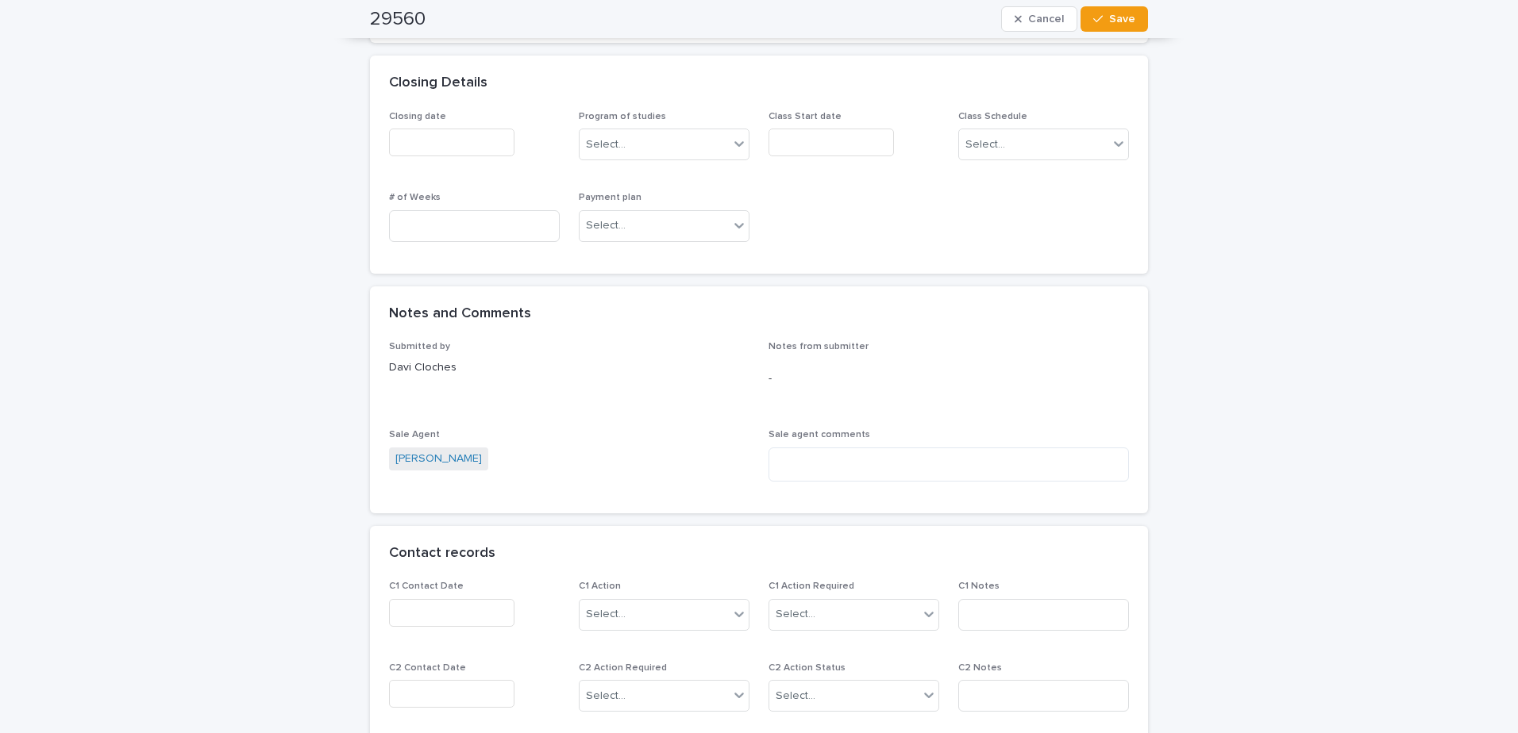
scroll to position [873, 0]
click at [435, 607] on input "text" at bounding box center [451, 607] width 125 height 28
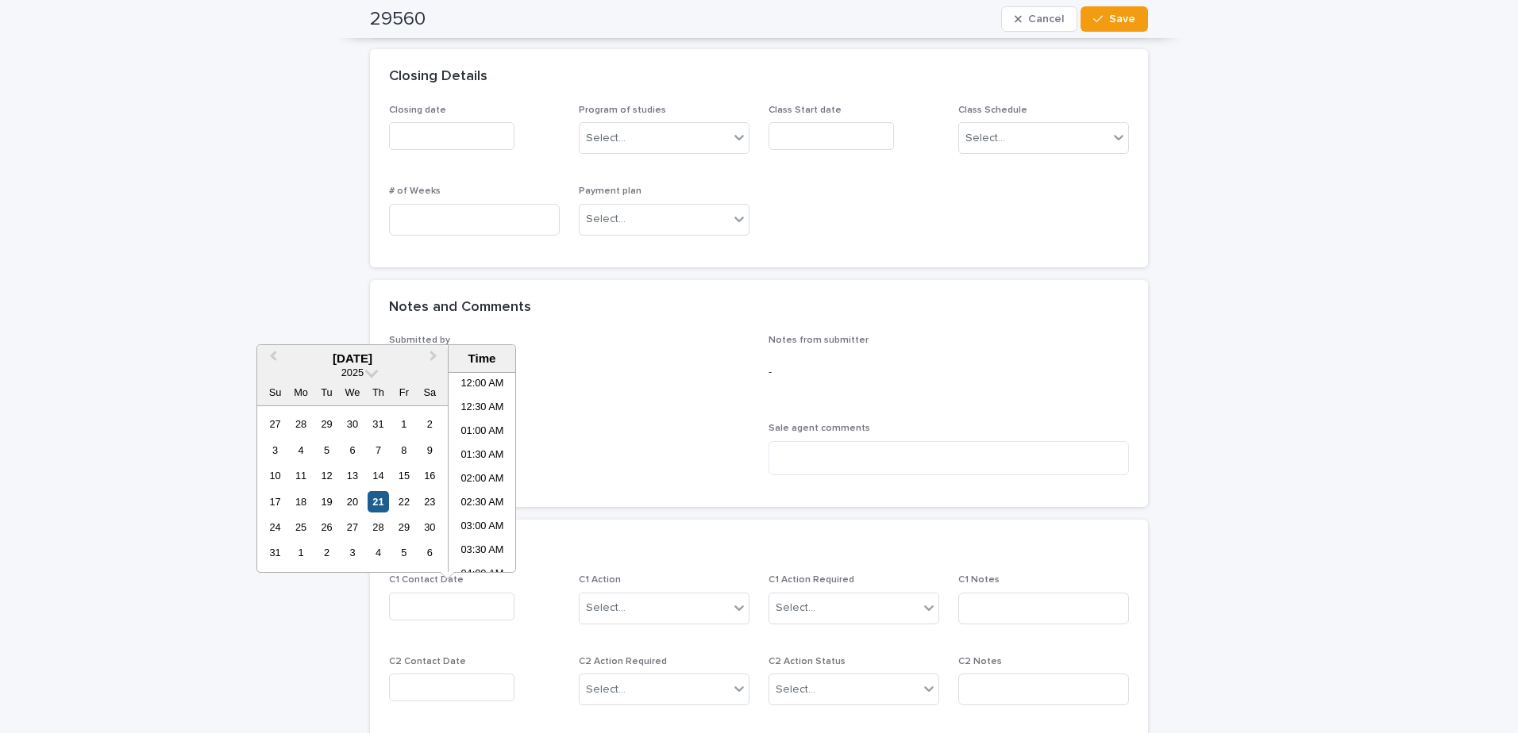
scroll to position [270, 0]
click at [377, 499] on div "21" at bounding box center [378, 501] width 21 height 21
drag, startPoint x: 460, startPoint y: 488, endPoint x: 607, endPoint y: 553, distance: 160.6
click at [460, 489] on li "08:00 AM" at bounding box center [481, 496] width 67 height 24
type input "**********"
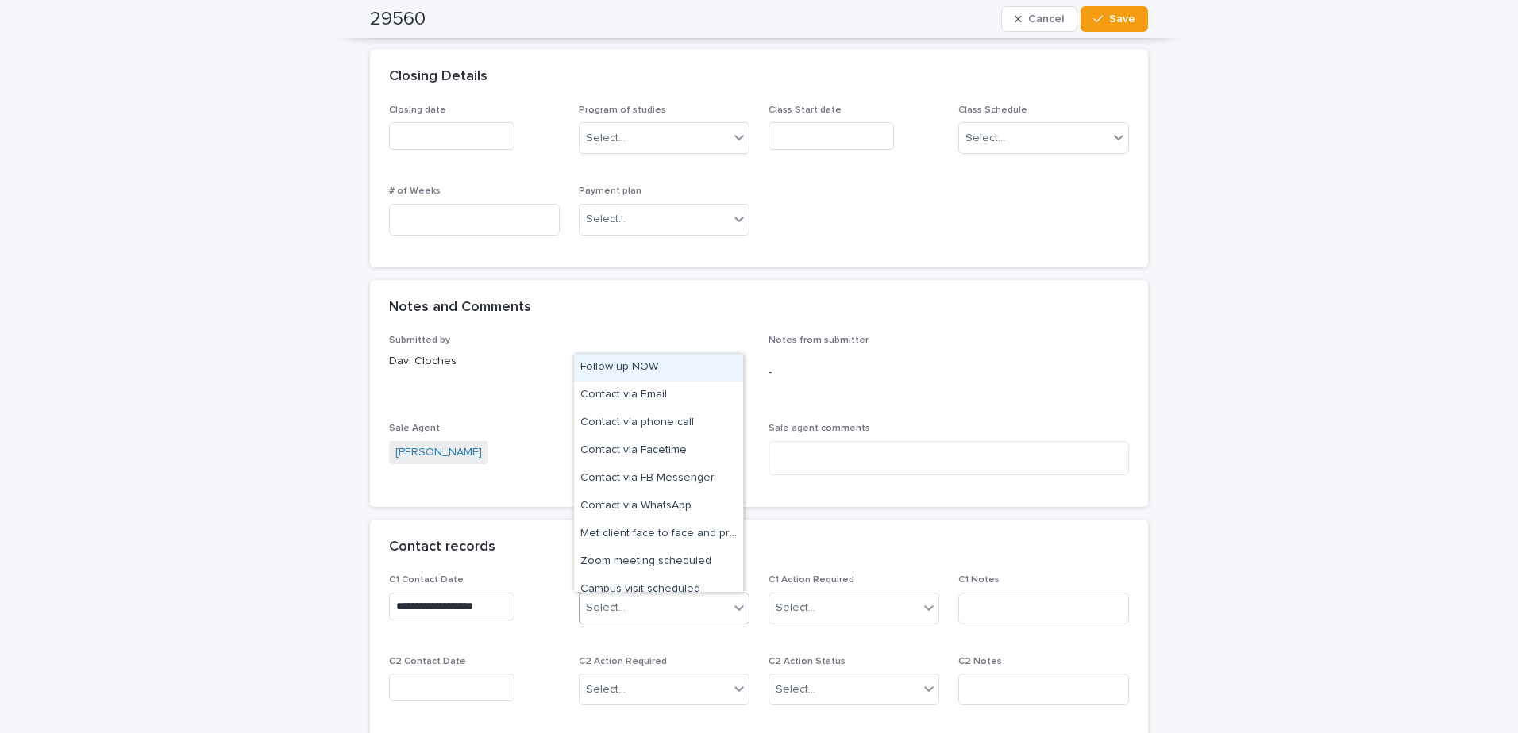
click at [617, 604] on div "Select..." at bounding box center [606, 608] width 40 height 17
click at [663, 366] on div "Follow up NOW" at bounding box center [658, 368] width 169 height 28
click at [683, 616] on div "Follow up NOW" at bounding box center [644, 609] width 130 height 28
click at [699, 475] on div "Contact via WhatsApp" at bounding box center [658, 479] width 169 height 28
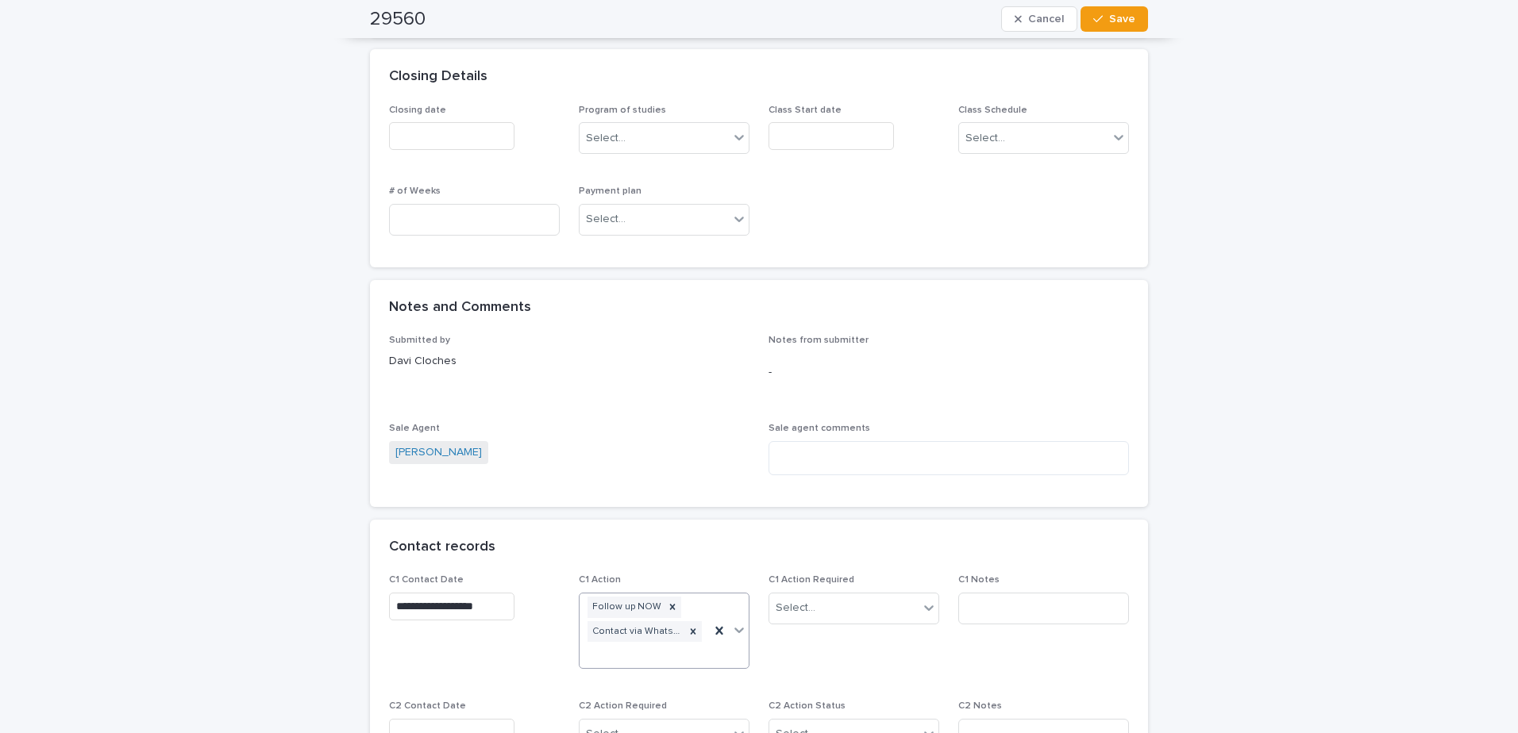
scroll to position [895, 0]
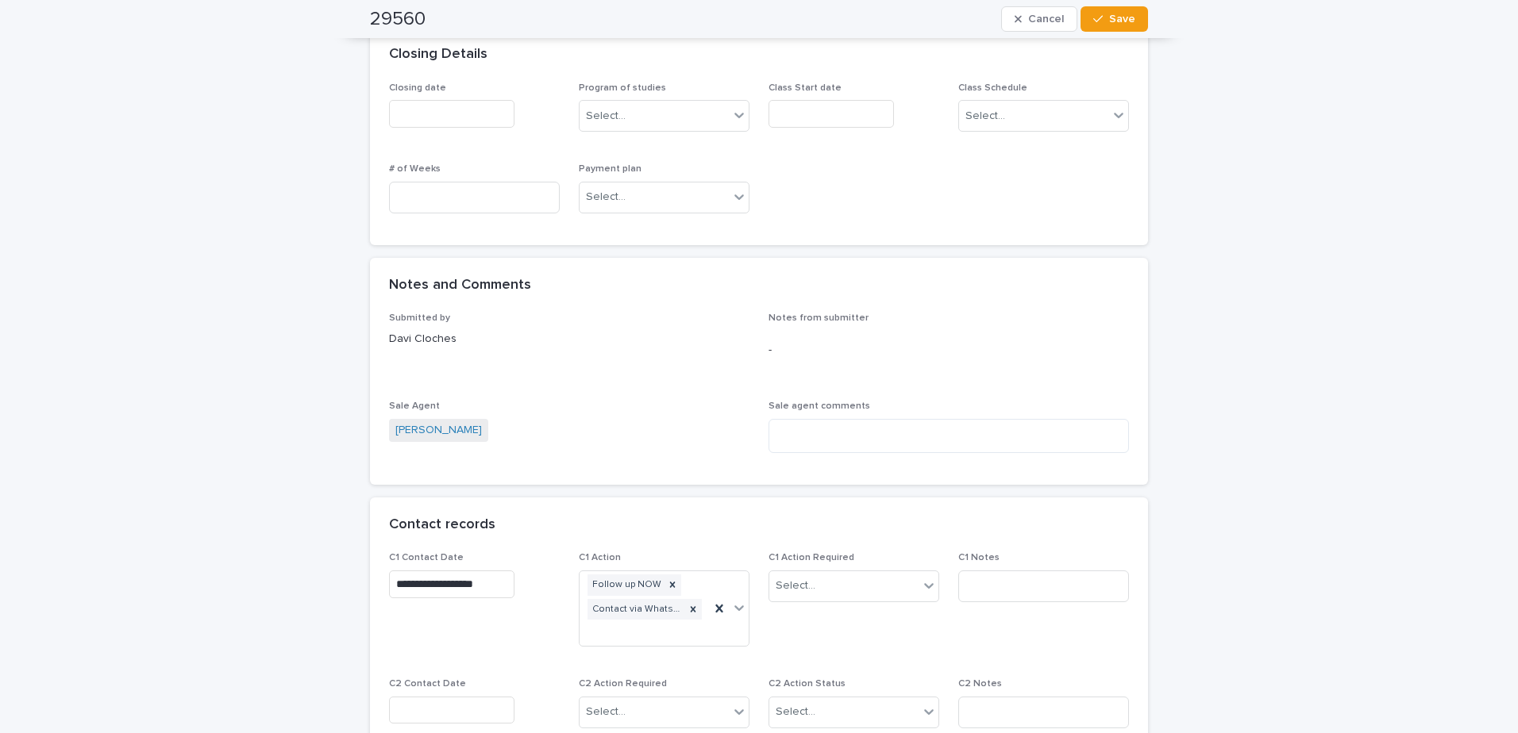
click at [857, 607] on div "C1 Action Required Select..." at bounding box center [853, 583] width 171 height 62
click at [857, 587] on div "Select..." at bounding box center [843, 586] width 149 height 26
click at [846, 637] on div "Completed" at bounding box center [848, 645] width 169 height 28
click at [999, 597] on input at bounding box center [1043, 587] width 171 height 32
type input "**********"
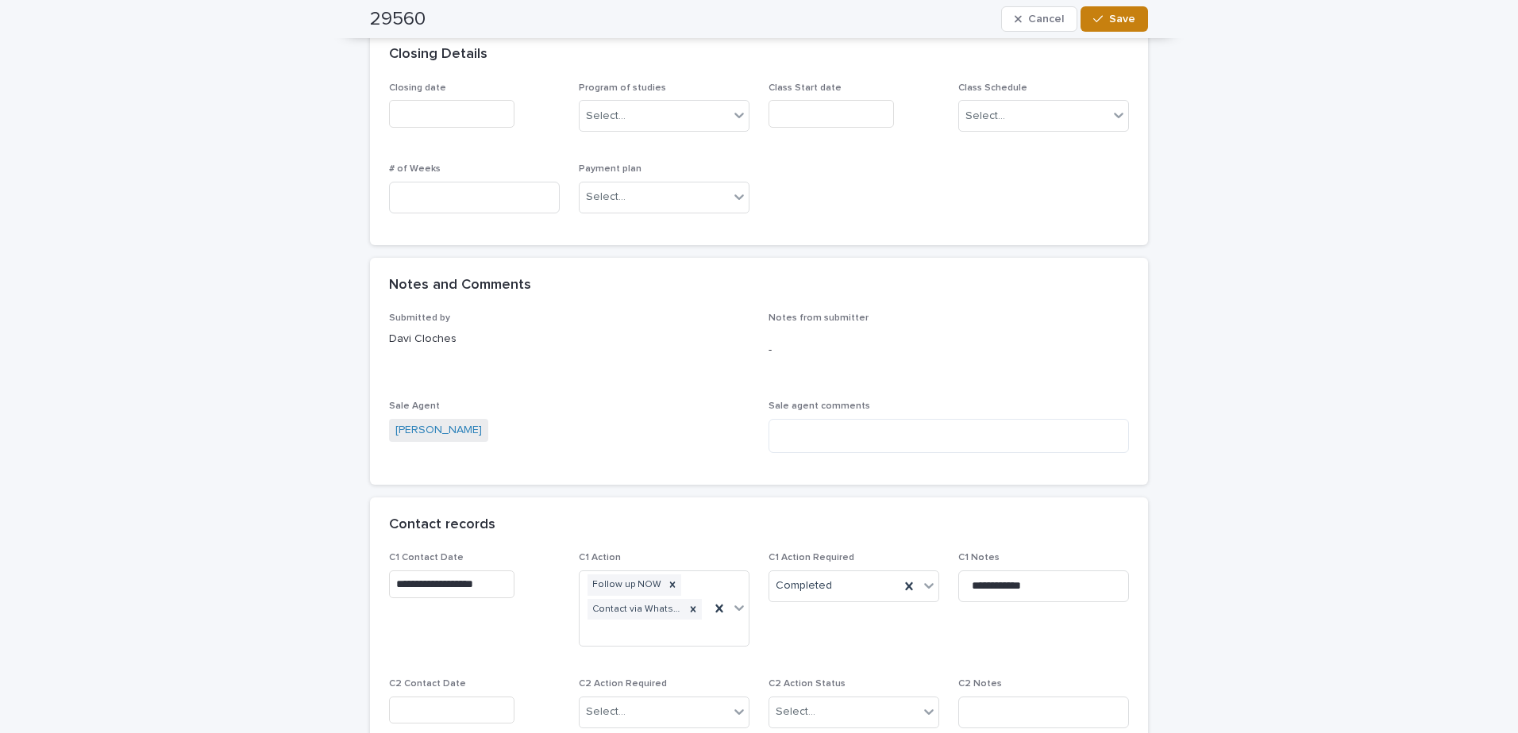
click at [1127, 17] on span "Save" at bounding box center [1122, 18] width 26 height 11
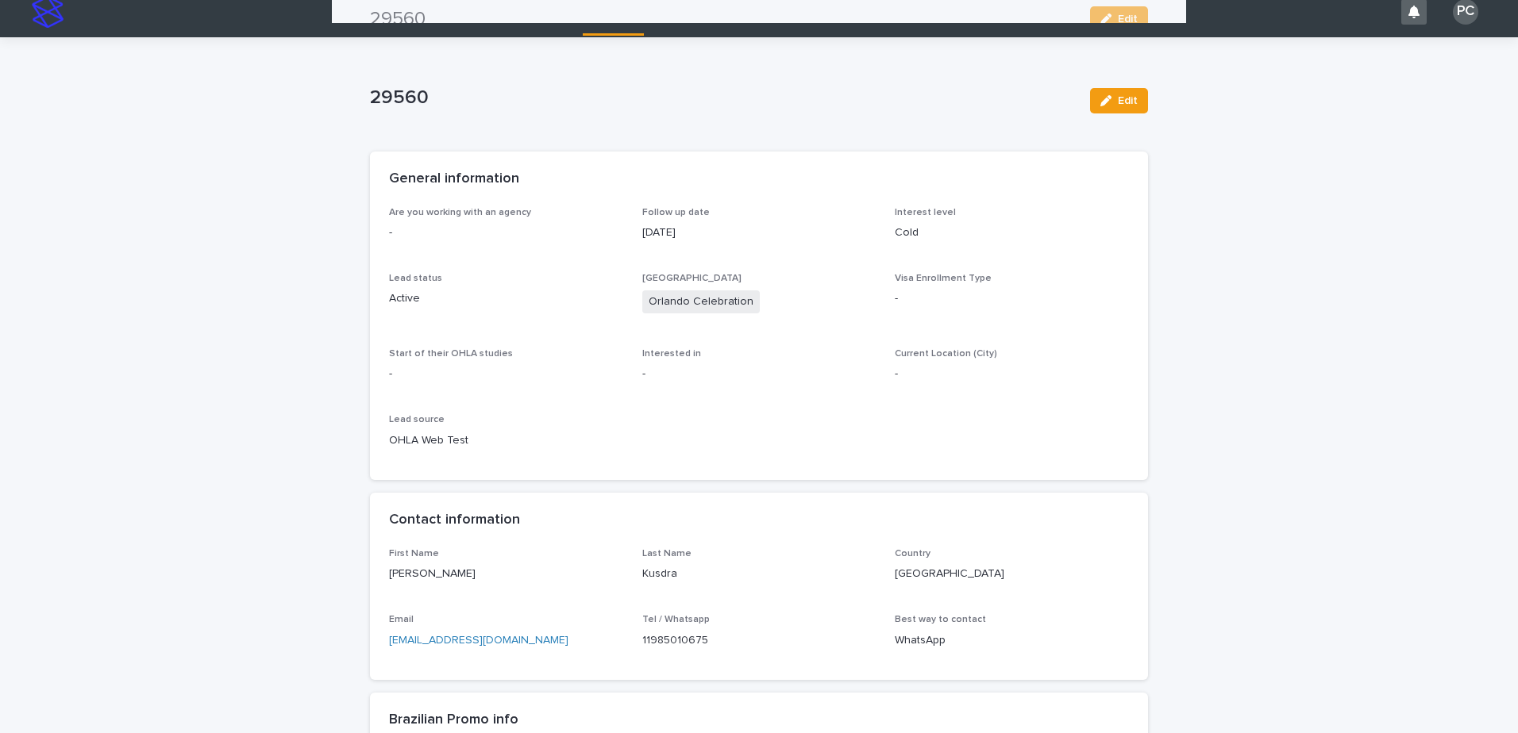
scroll to position [0, 0]
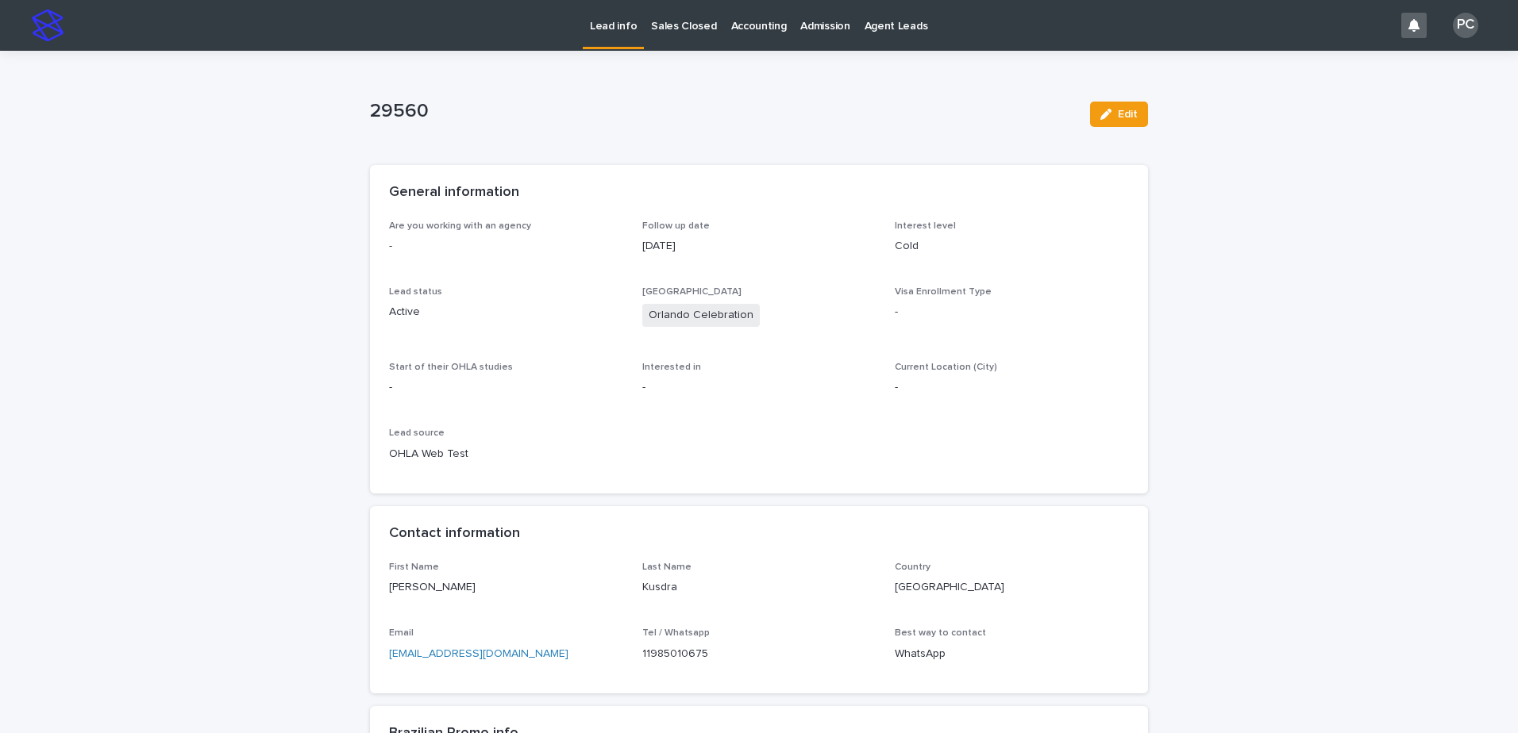
click at [596, 13] on p "Lead info" at bounding box center [613, 16] width 47 height 33
